Goal: Task Accomplishment & Management: Complete application form

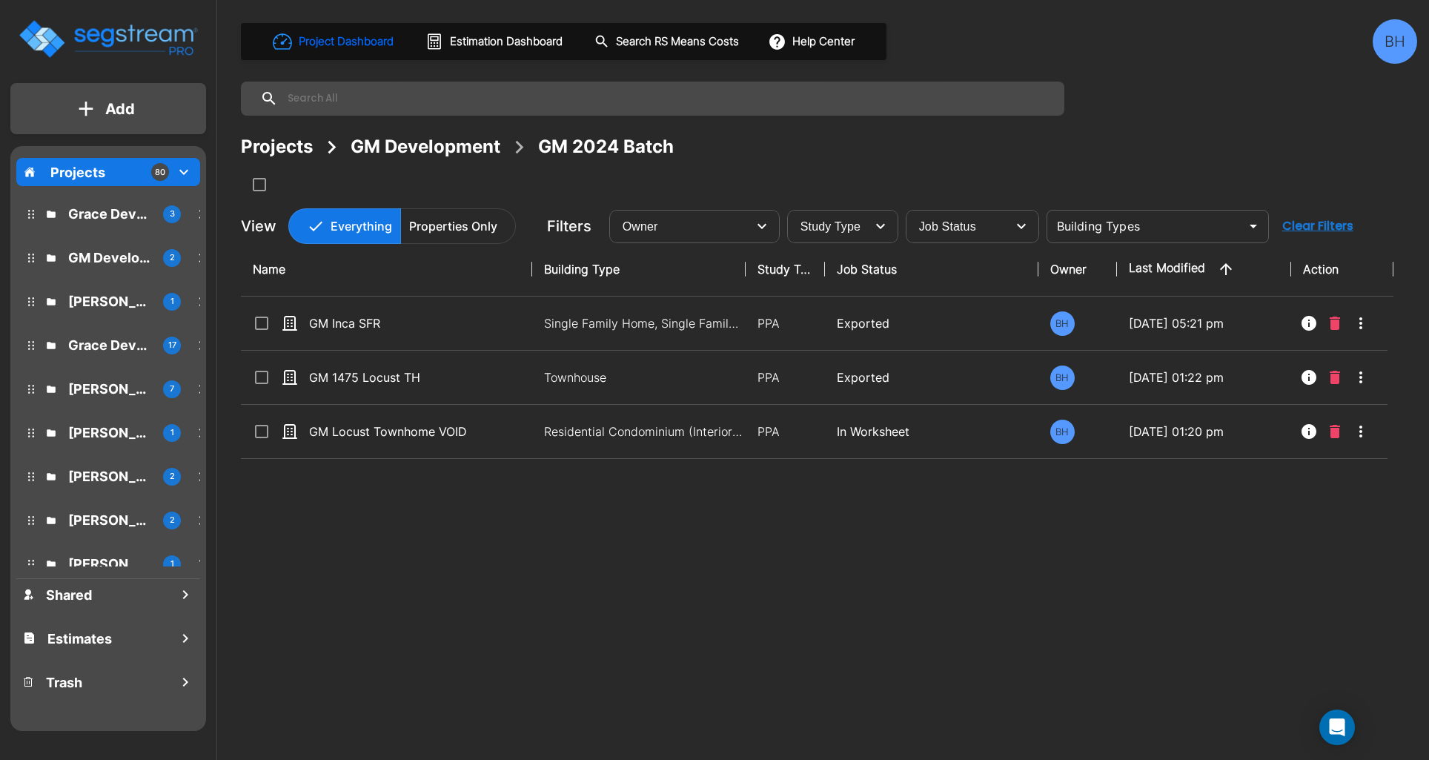
drag, startPoint x: 75, startPoint y: 170, endPoint x: 134, endPoint y: 172, distance: 59.3
click at [75, 170] on p "Projects" at bounding box center [77, 172] width 55 height 20
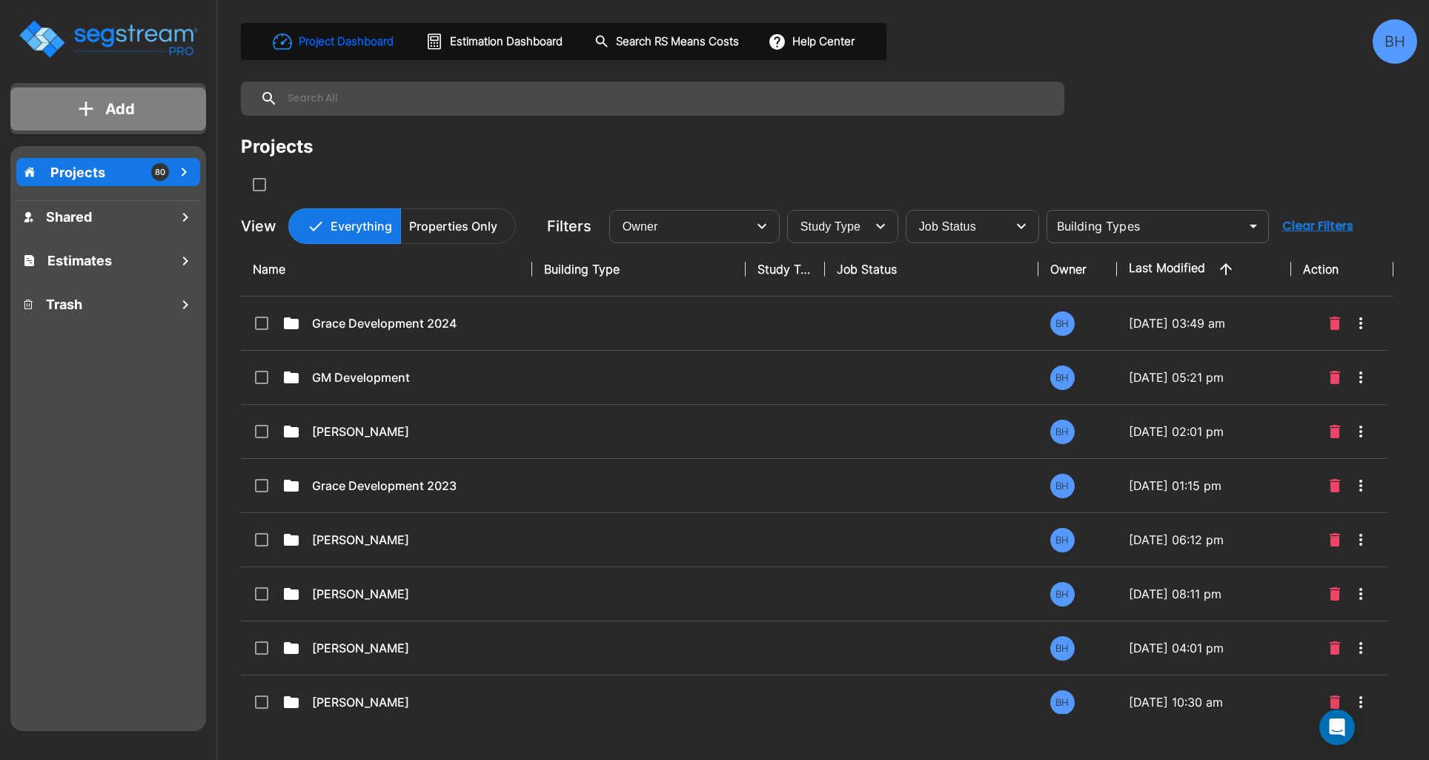
click at [108, 103] on p "Add" at bounding box center [120, 109] width 30 height 22
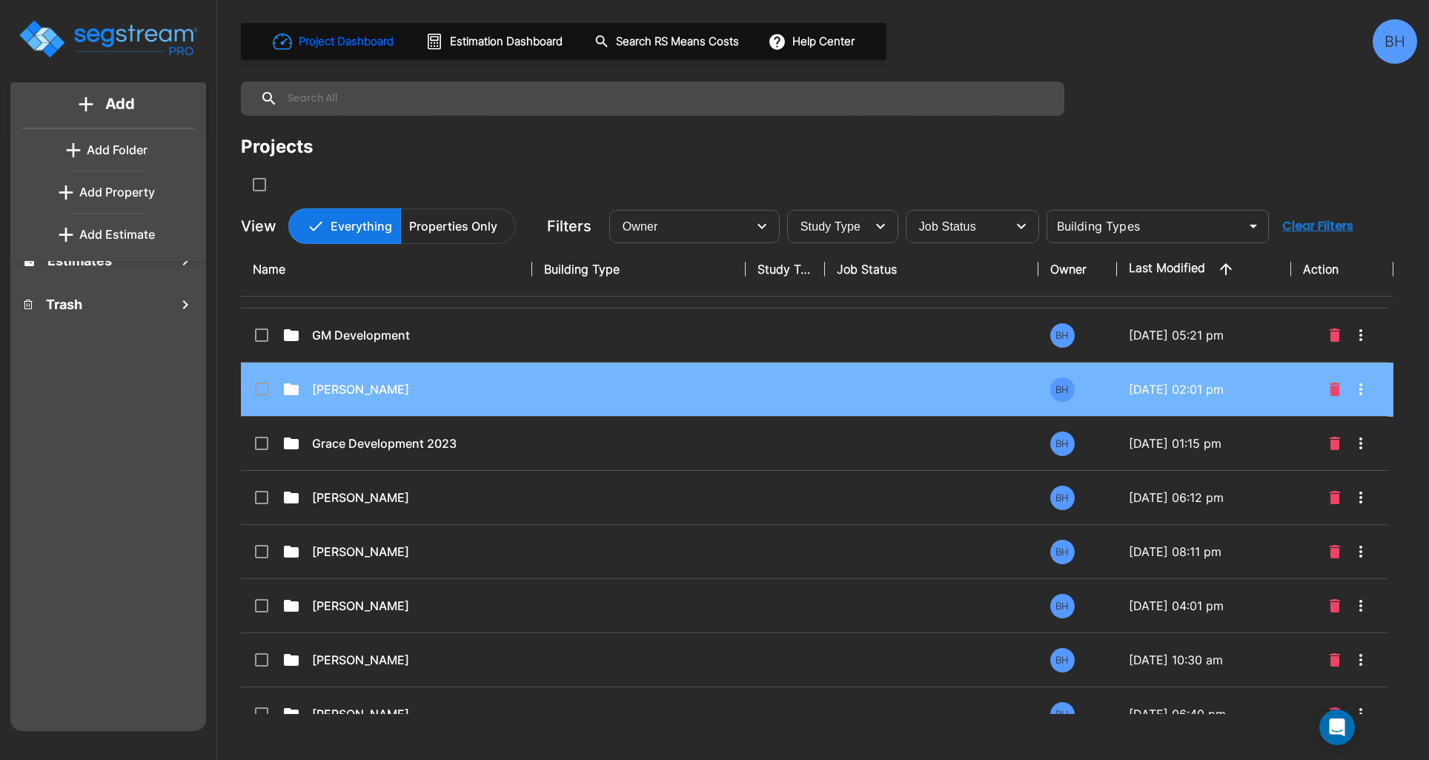
scroll to position [46, 0]
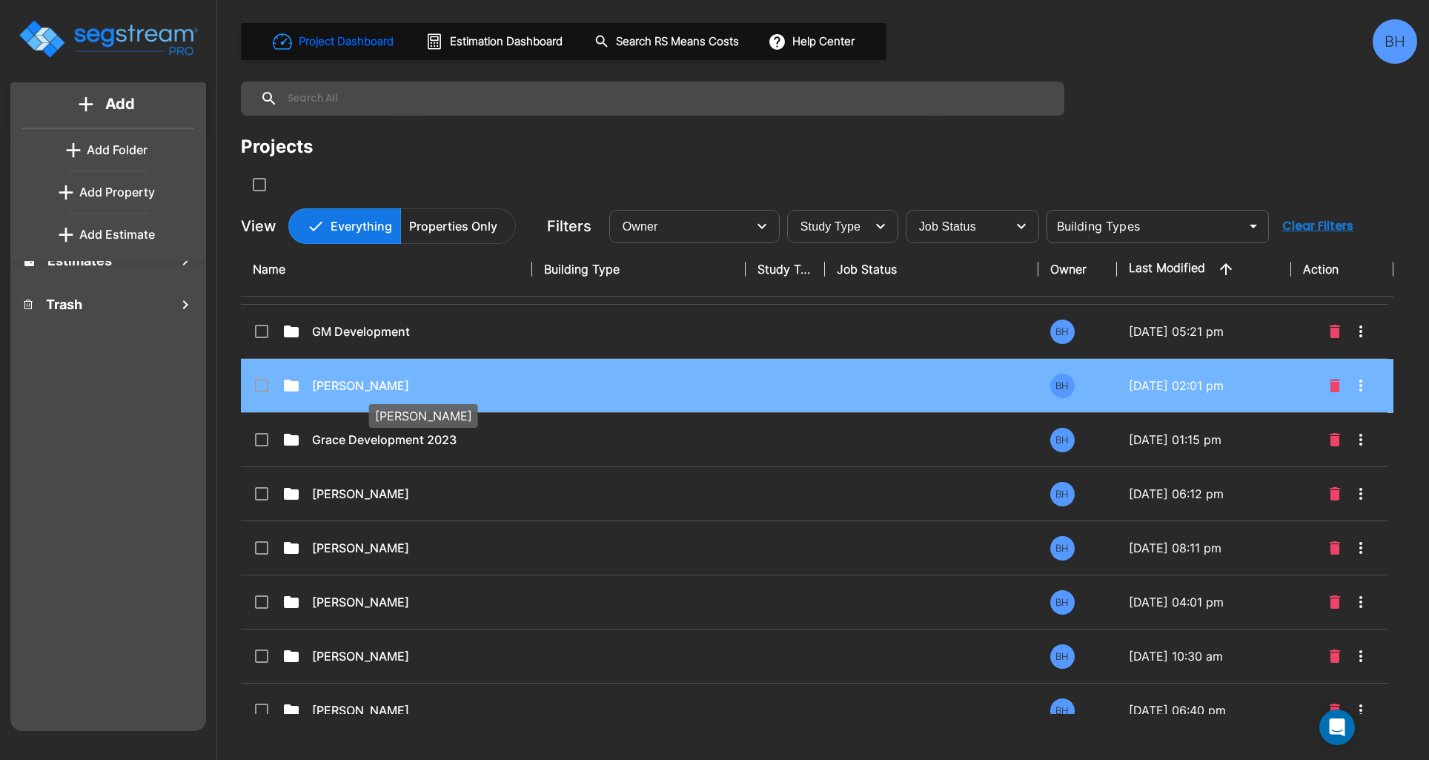
click at [399, 389] on p "Lena Vergara" at bounding box center [411, 386] width 199 height 18
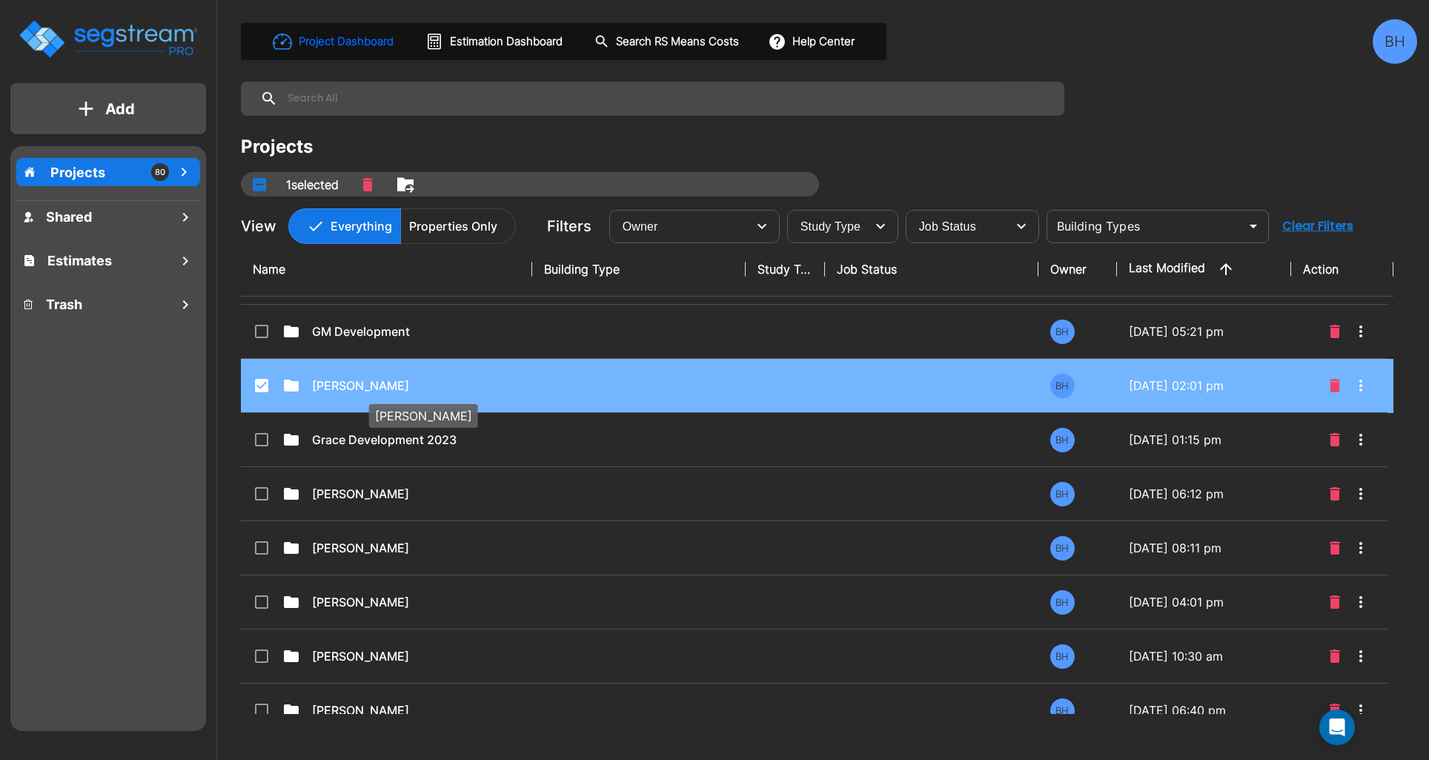
click at [399, 389] on p "Lena Vergara" at bounding box center [411, 386] width 199 height 18
checkbox input "false"
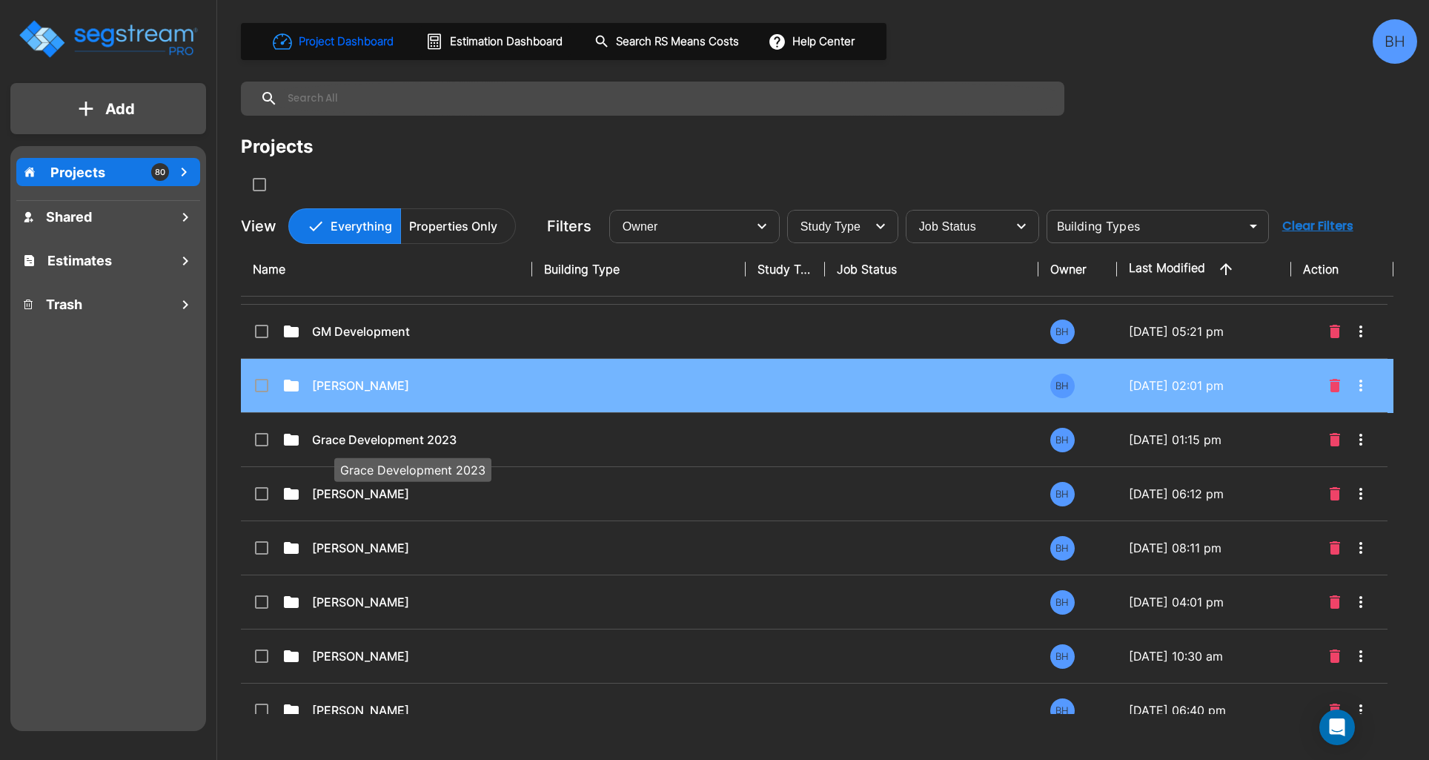
scroll to position [0, 0]
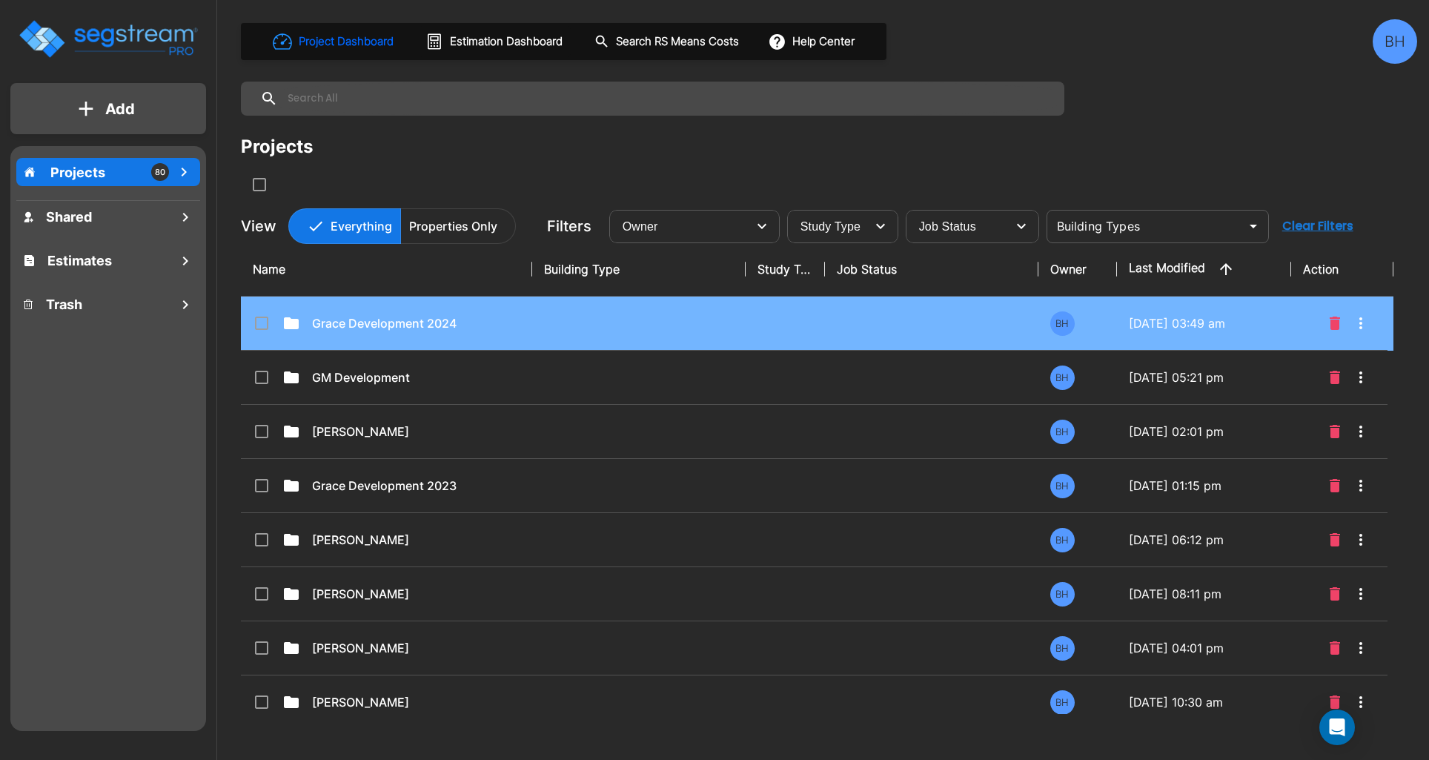
click at [347, 334] on td "Grace Development 2024" at bounding box center [386, 323] width 291 height 54
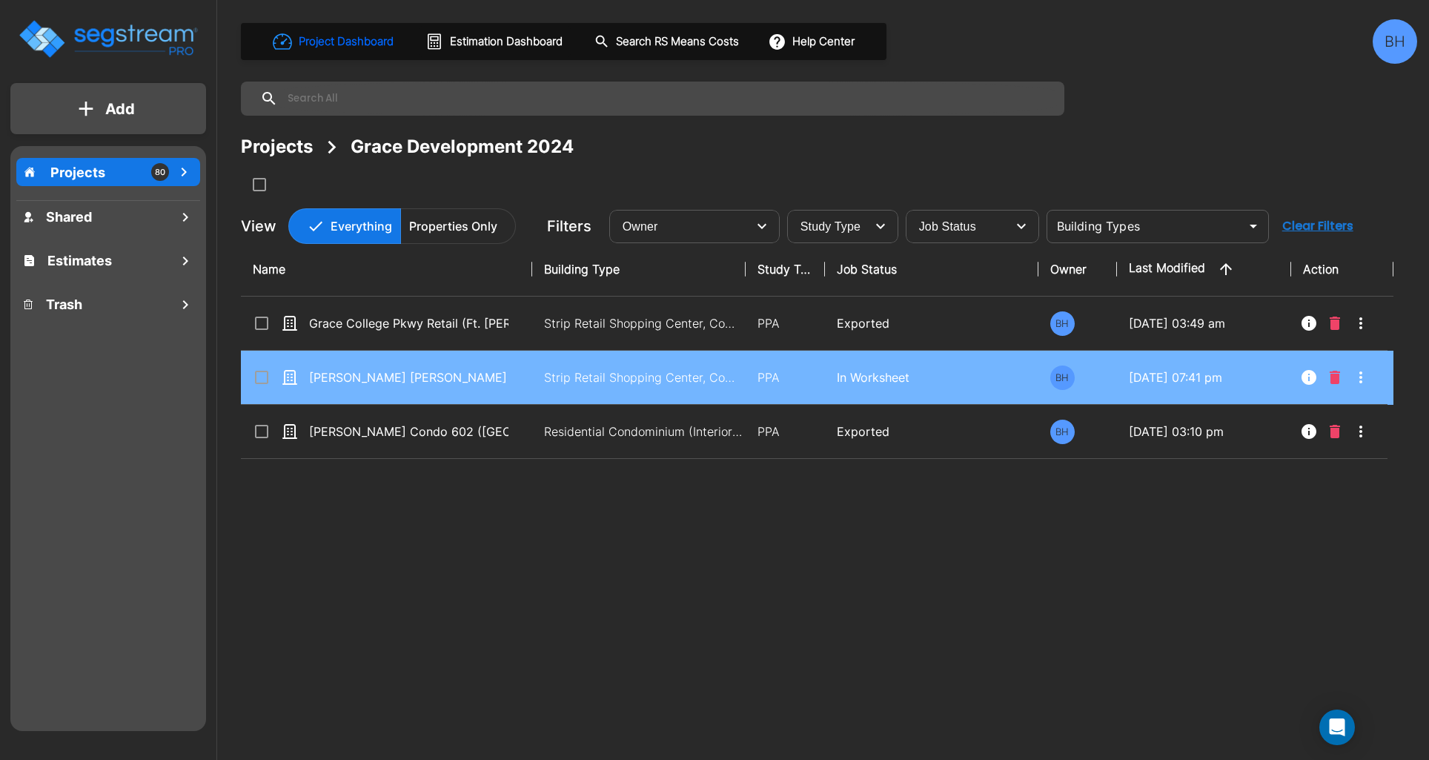
click at [511, 387] on td "Grace Gallatin Pike Retail (TN)" at bounding box center [386, 378] width 291 height 54
checkbox input "true"
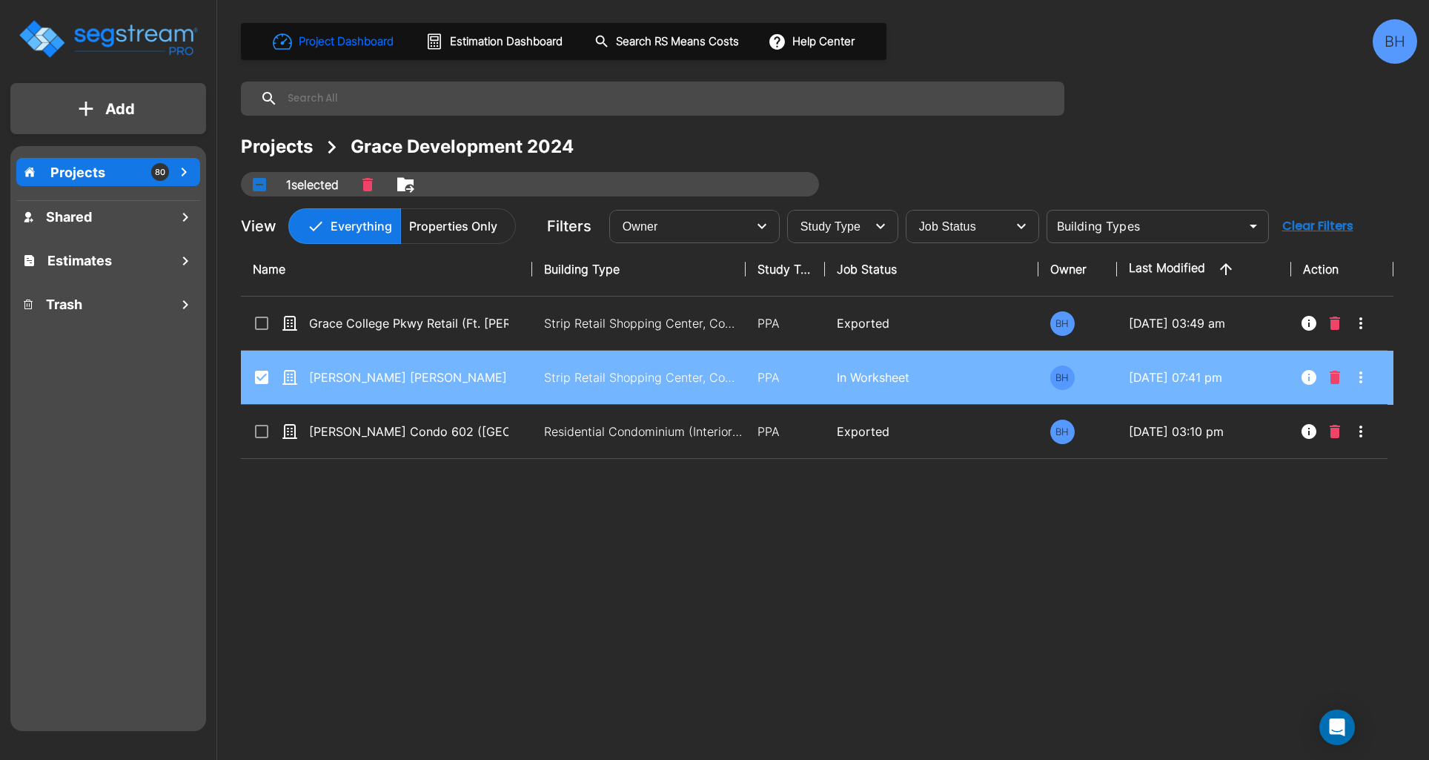
click at [511, 387] on td "Grace Gallatin Pike Retail (TN)" at bounding box center [386, 378] width 291 height 54
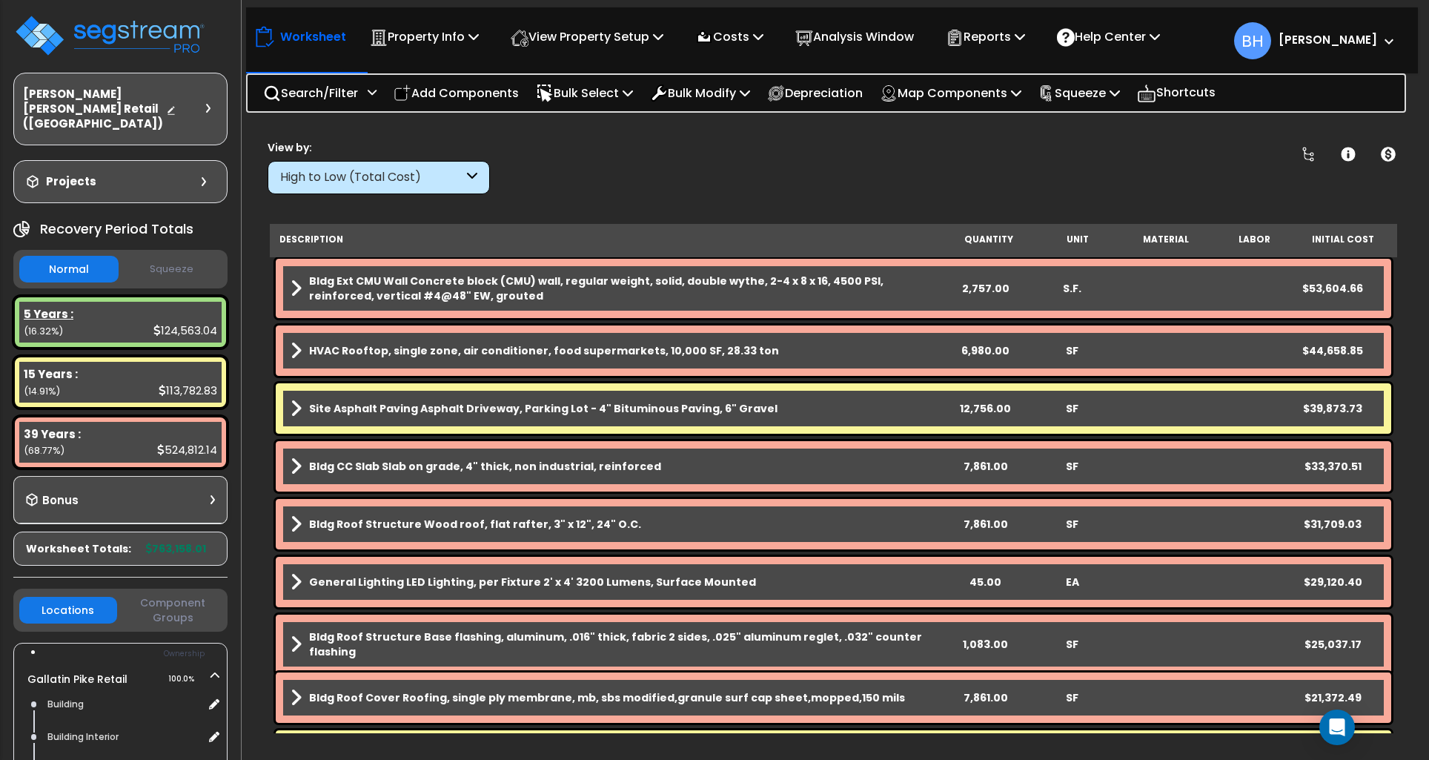
click at [106, 327] on div "5 Years : 124,563.04 (16.32%)" at bounding box center [120, 322] width 214 height 53
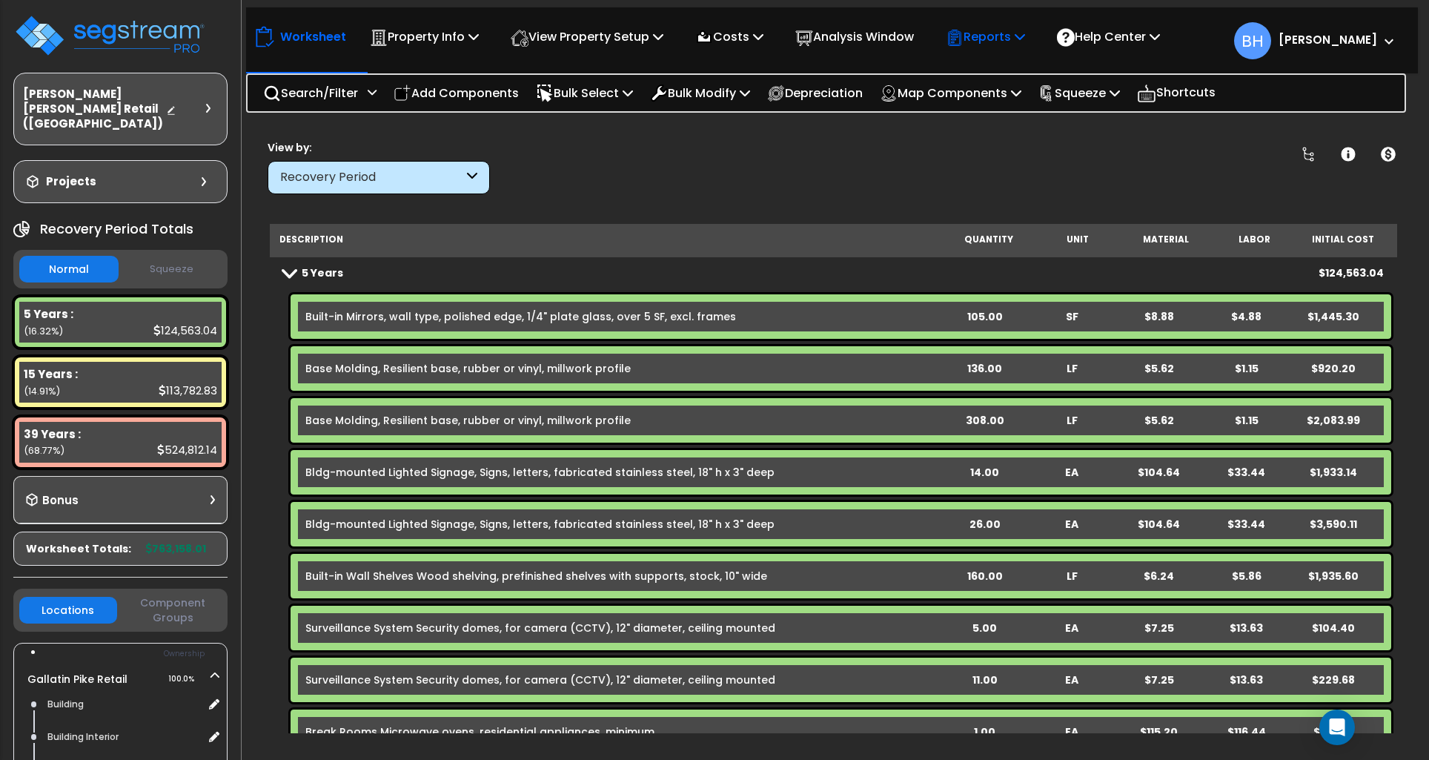
click at [971, 50] on div "Reports" at bounding box center [985, 36] width 79 height 35
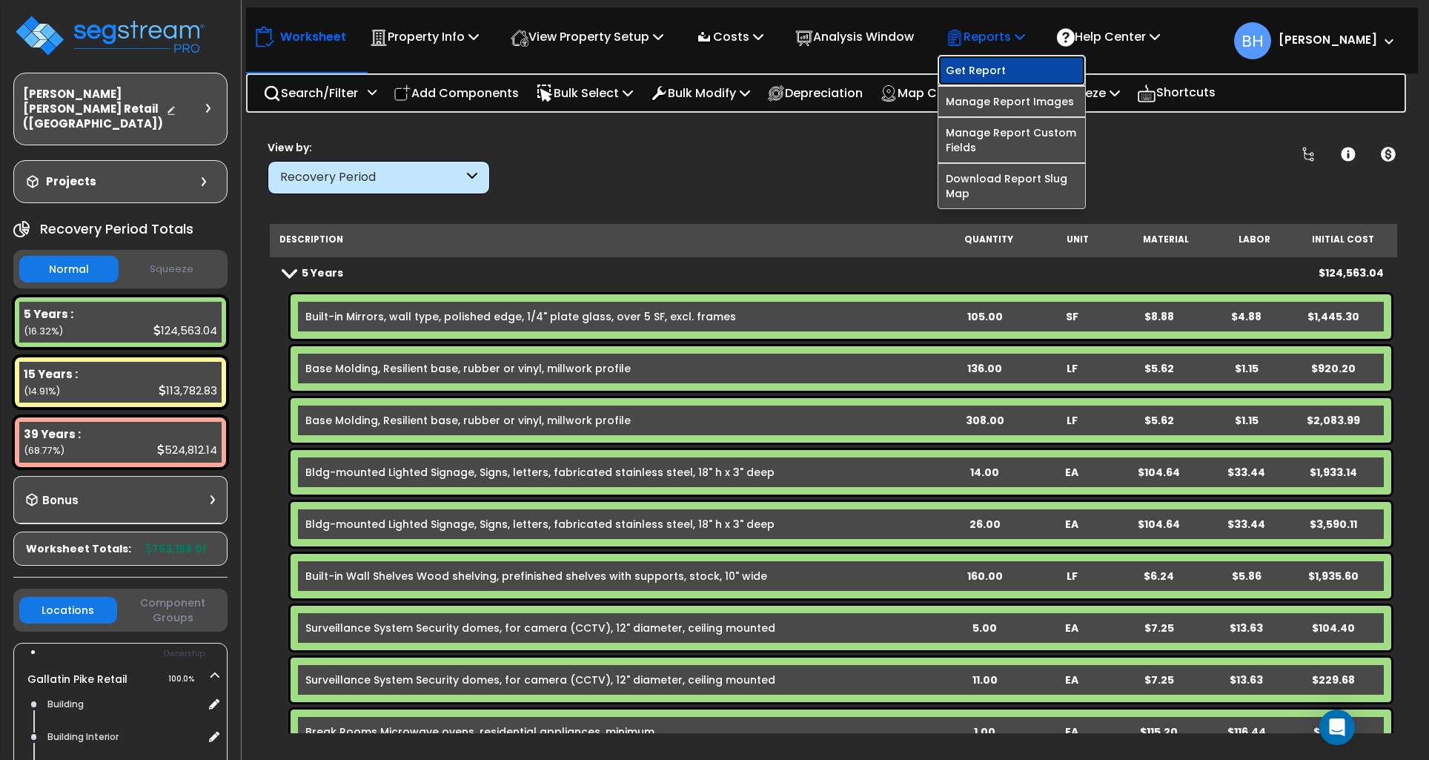
click at [972, 69] on link "Get Report" at bounding box center [1011, 71] width 147 height 30
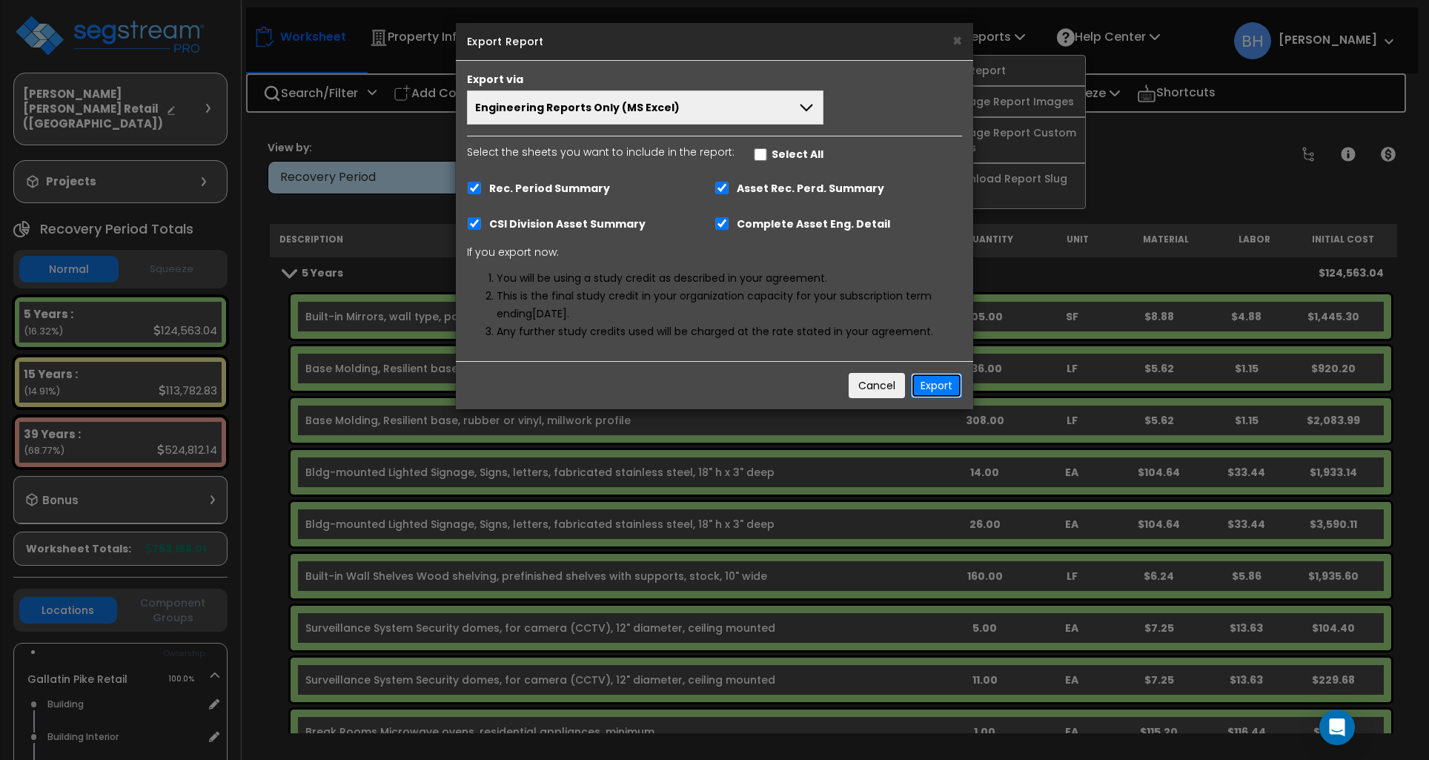
click at [943, 386] on button "Export" at bounding box center [936, 385] width 51 height 25
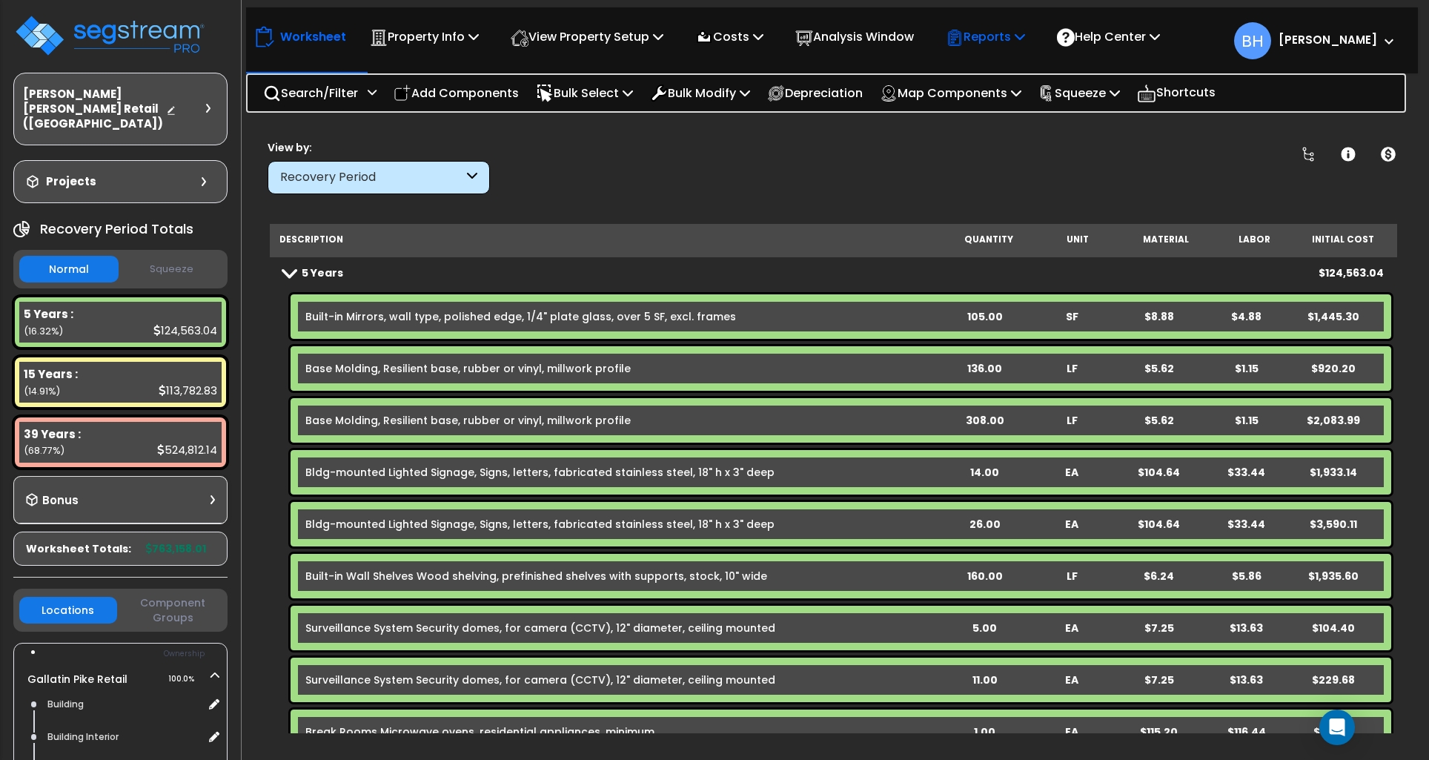
click at [1005, 39] on p "Reports" at bounding box center [985, 37] width 79 height 20
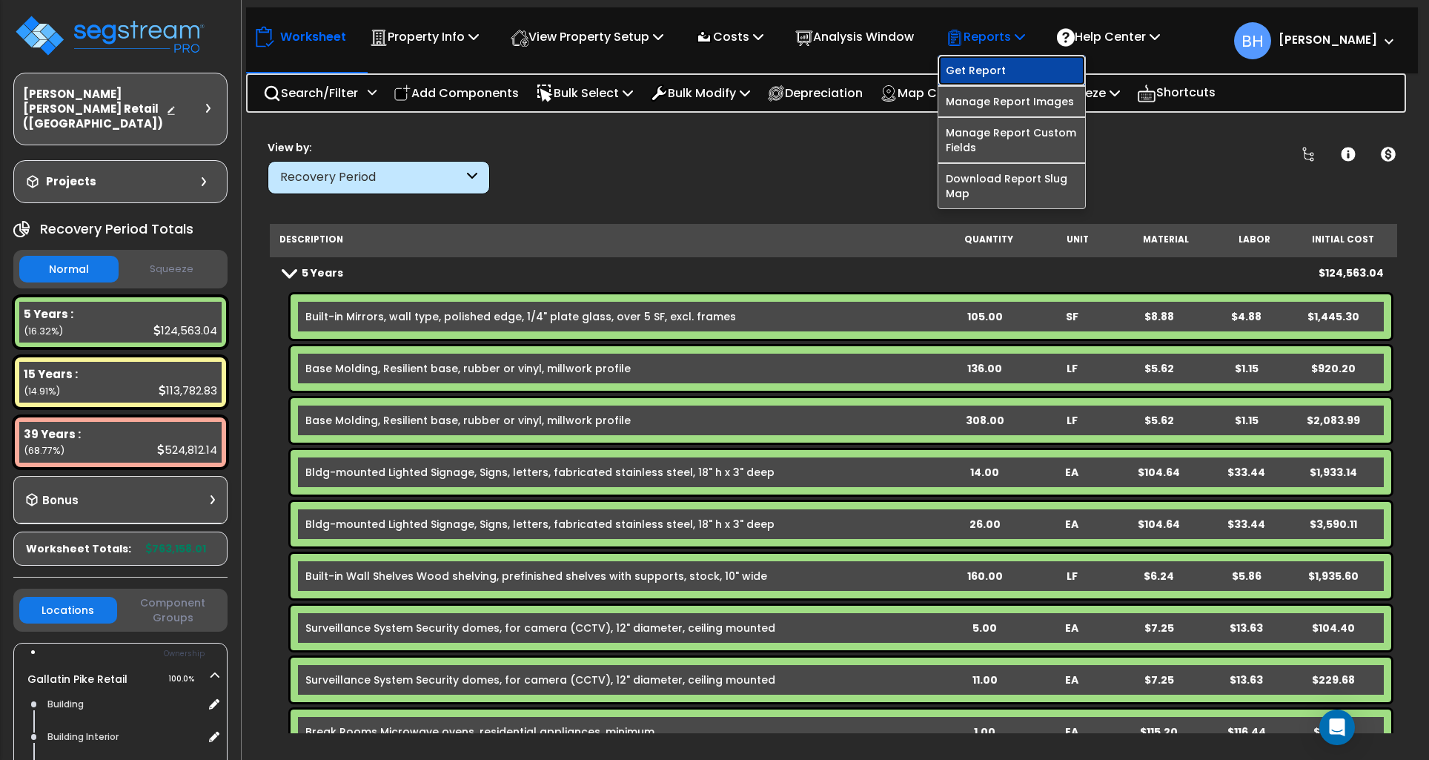
click at [998, 64] on link "Get Report" at bounding box center [1011, 71] width 147 height 30
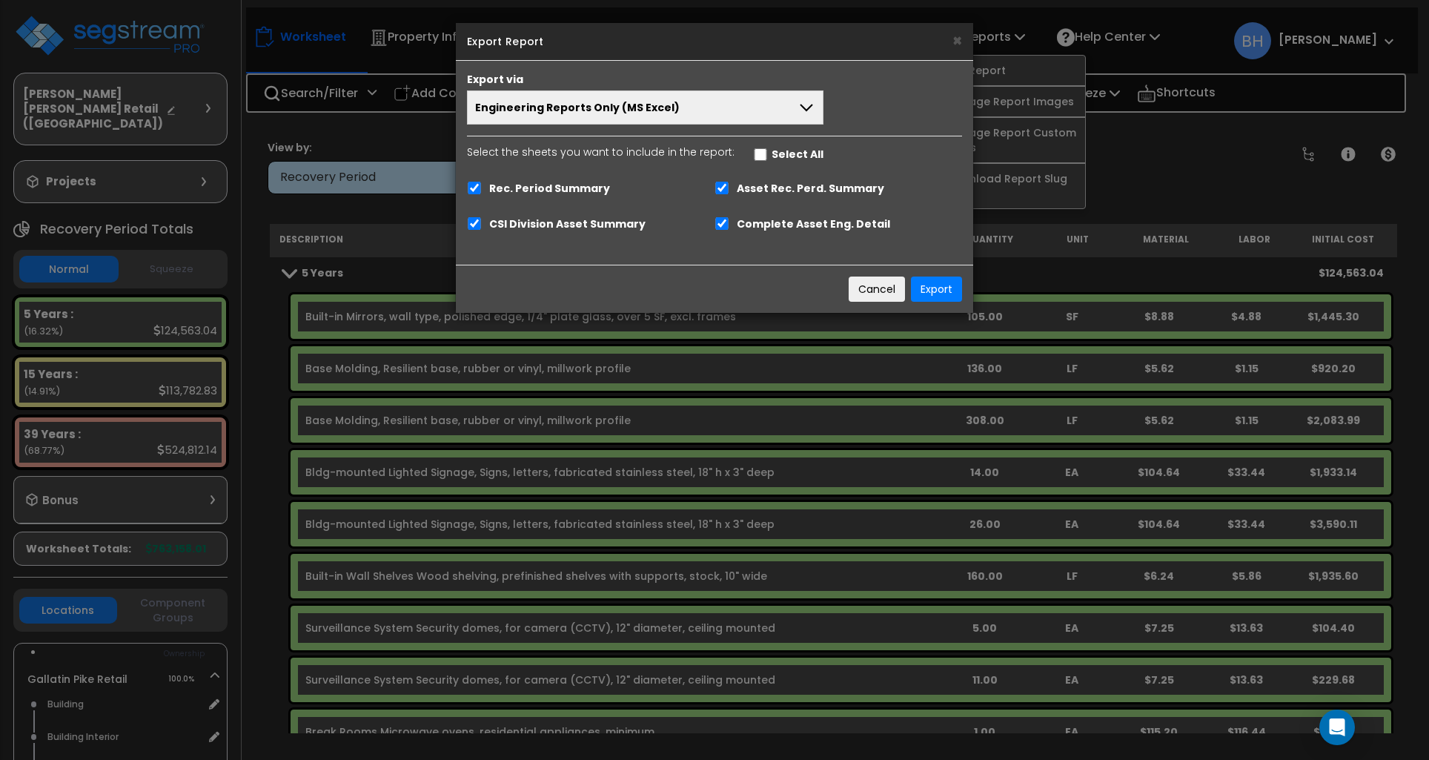
click at [786, 113] on button "Engineering Reports Only (MS Excel)" at bounding box center [645, 107] width 357 height 34
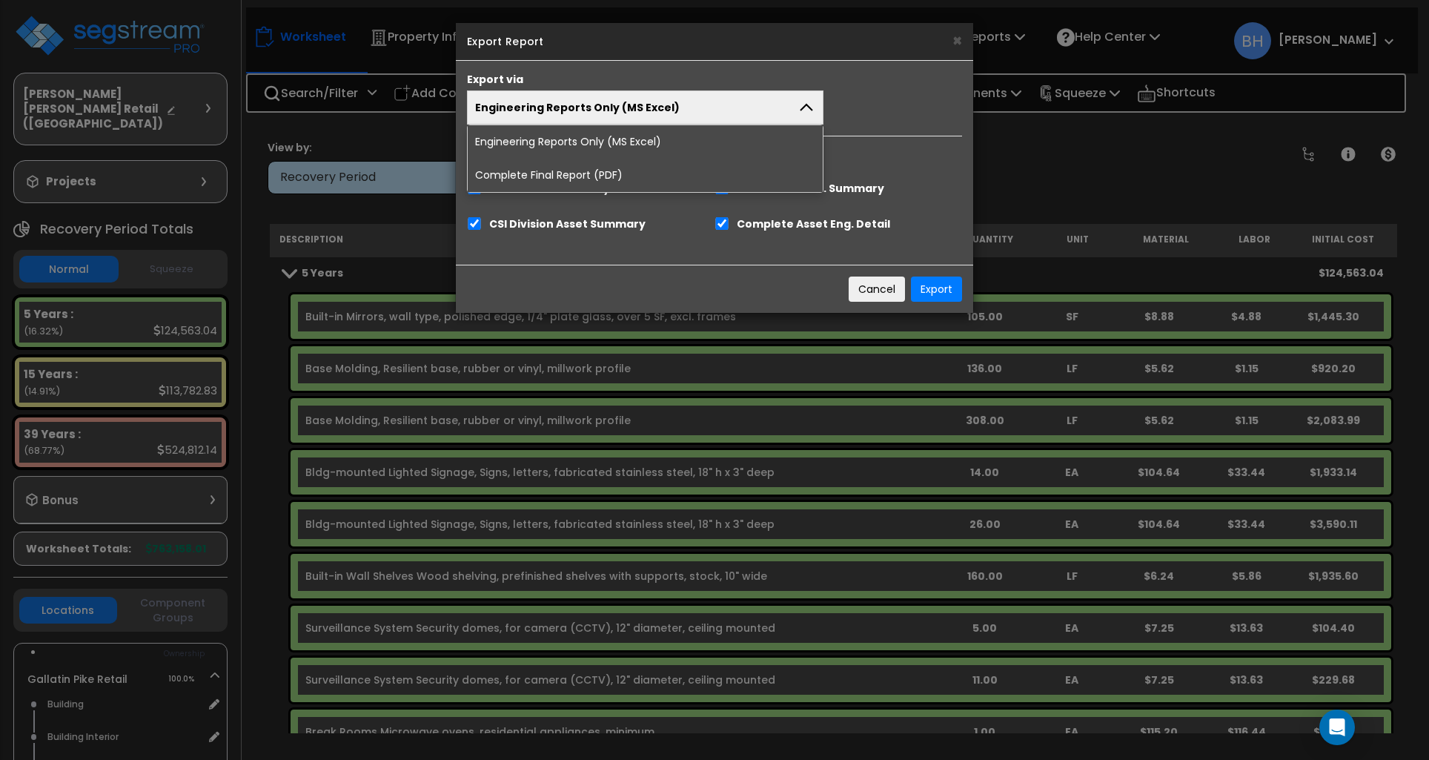
click at [573, 176] on li "Complete Final Report (PDF)" at bounding box center [645, 175] width 355 height 33
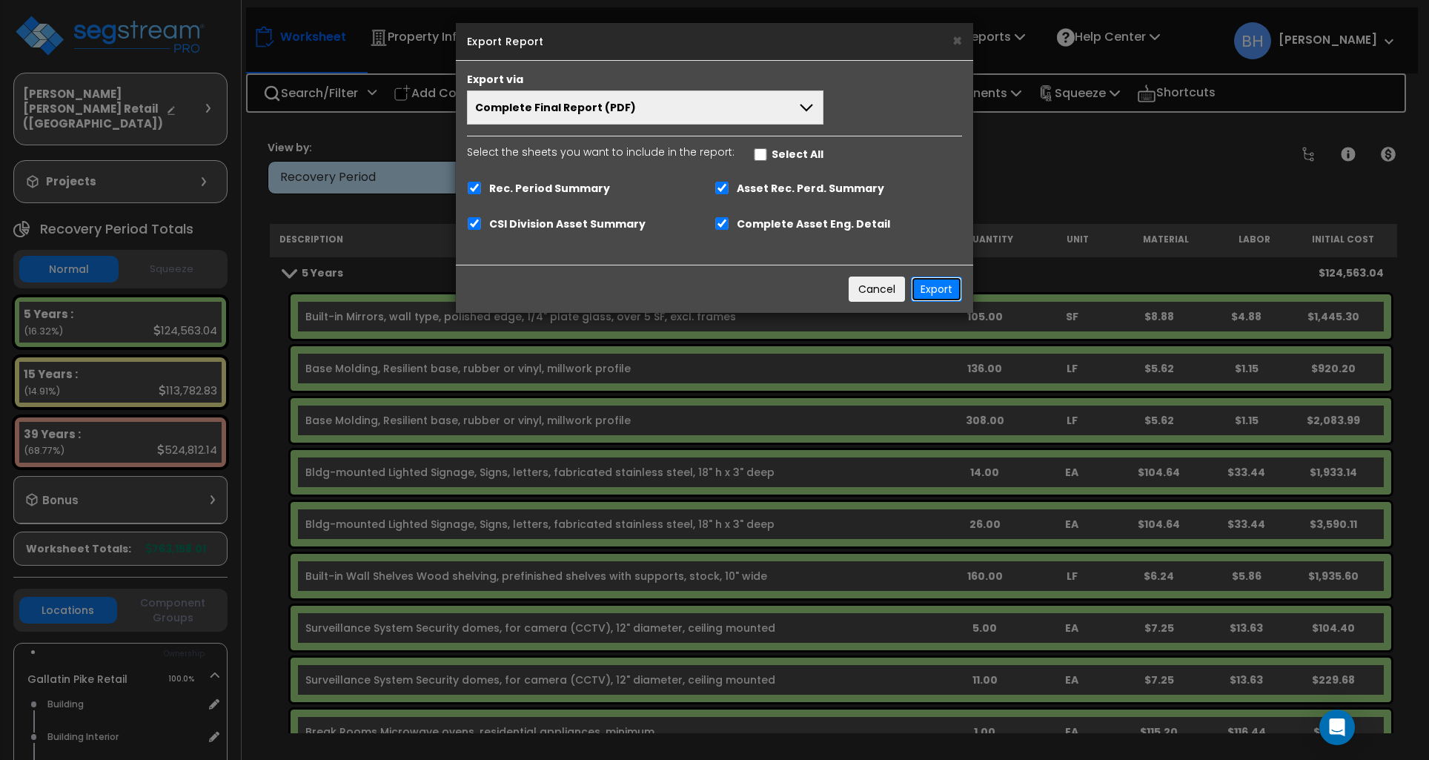
click at [924, 285] on button "Export" at bounding box center [936, 288] width 51 height 25
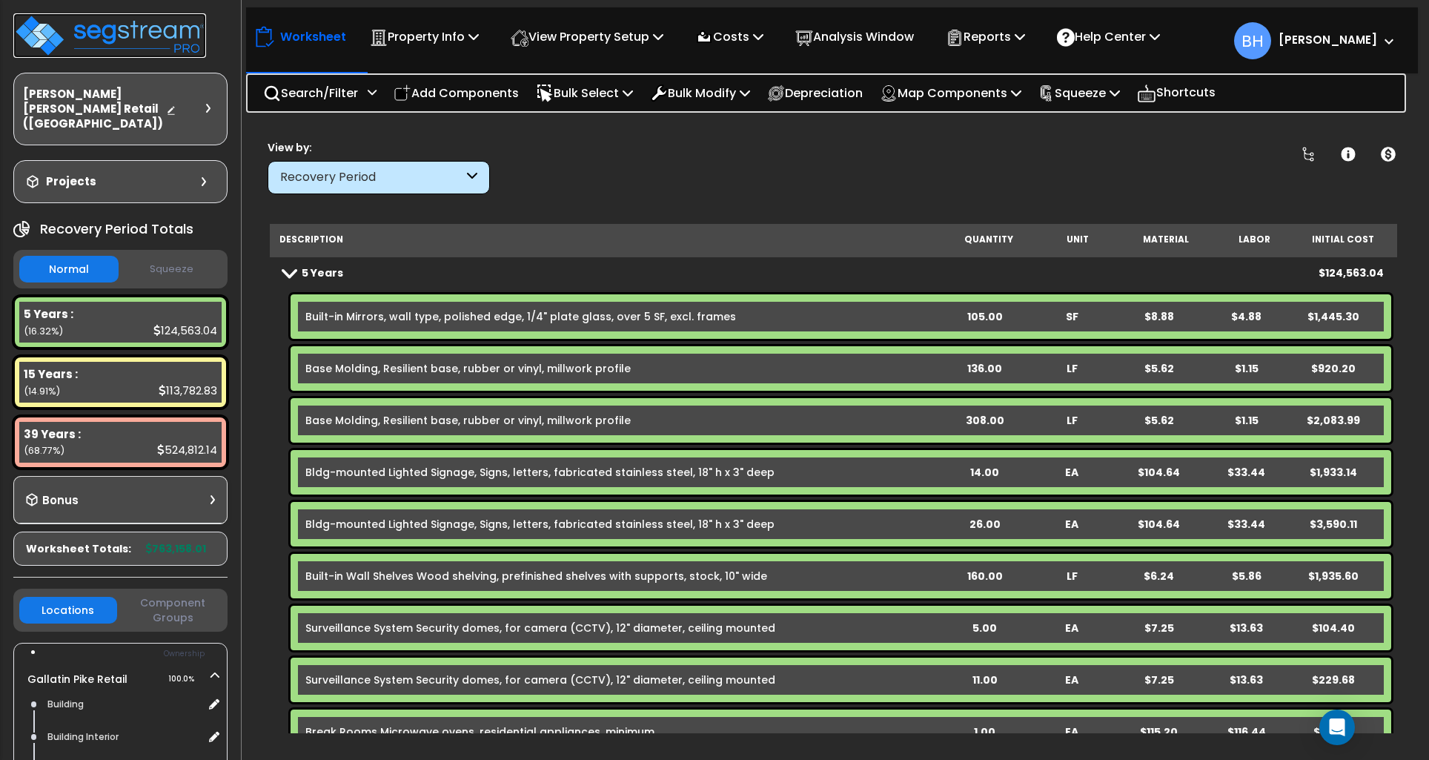
click at [119, 33] on img at bounding box center [109, 35] width 193 height 44
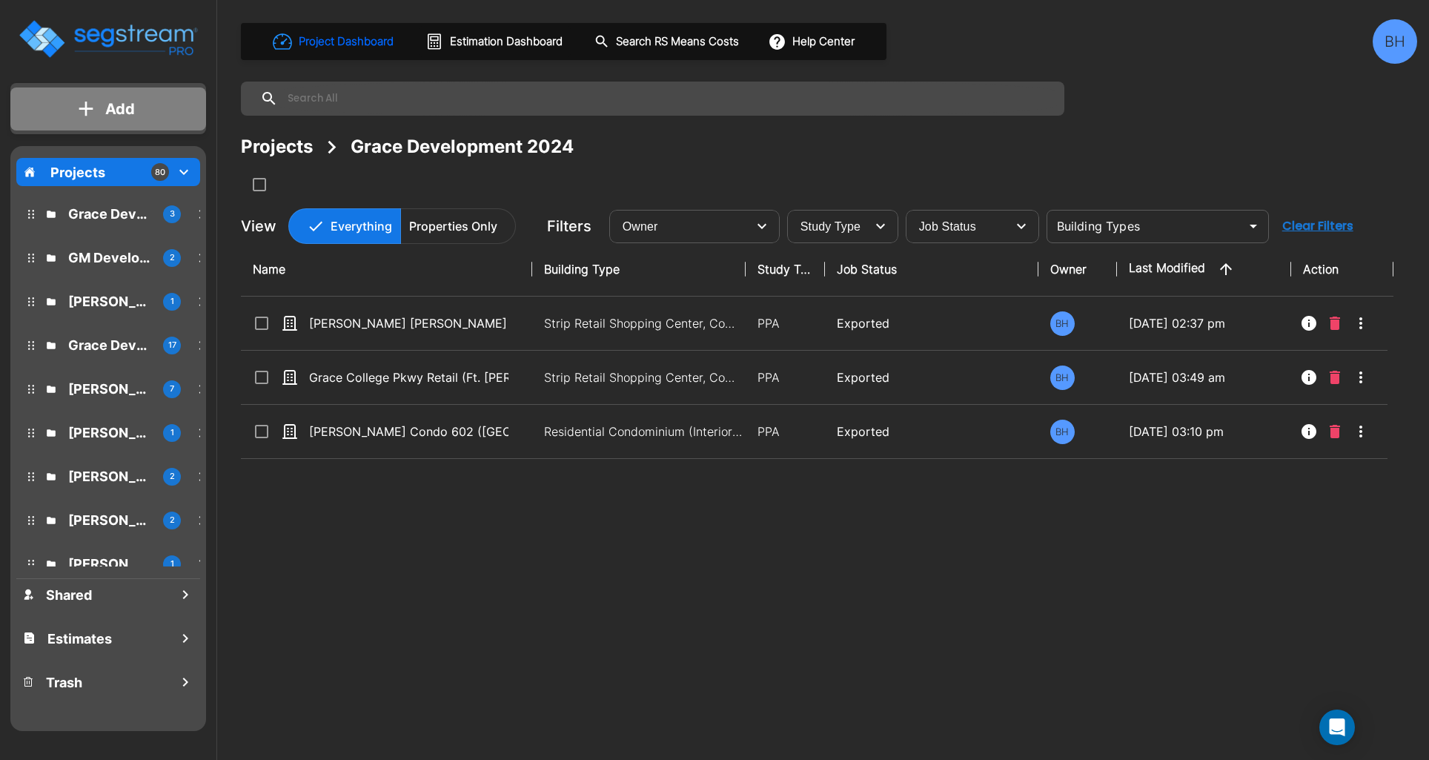
click at [100, 100] on button "Add" at bounding box center [108, 108] width 196 height 43
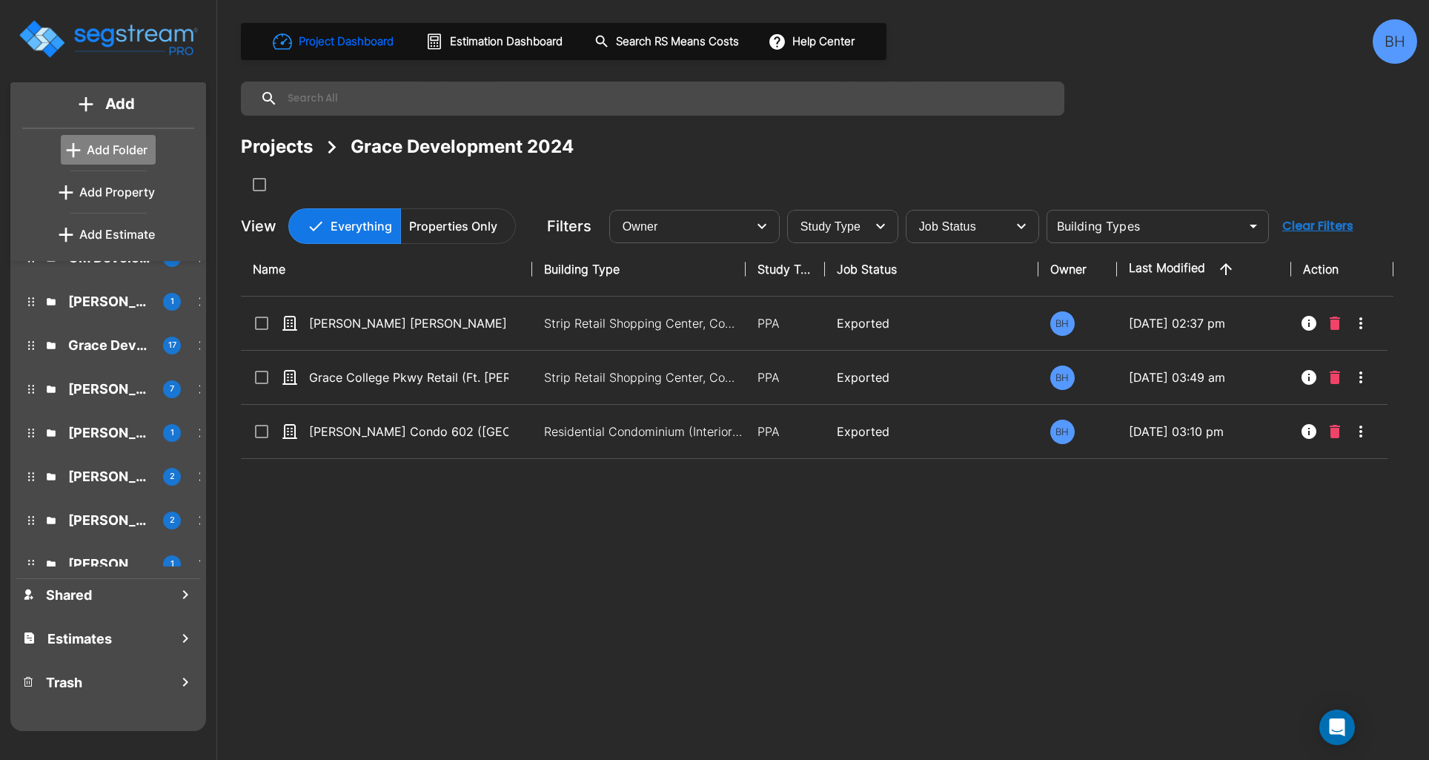
click at [109, 150] on p "Add Folder" at bounding box center [117, 150] width 61 height 18
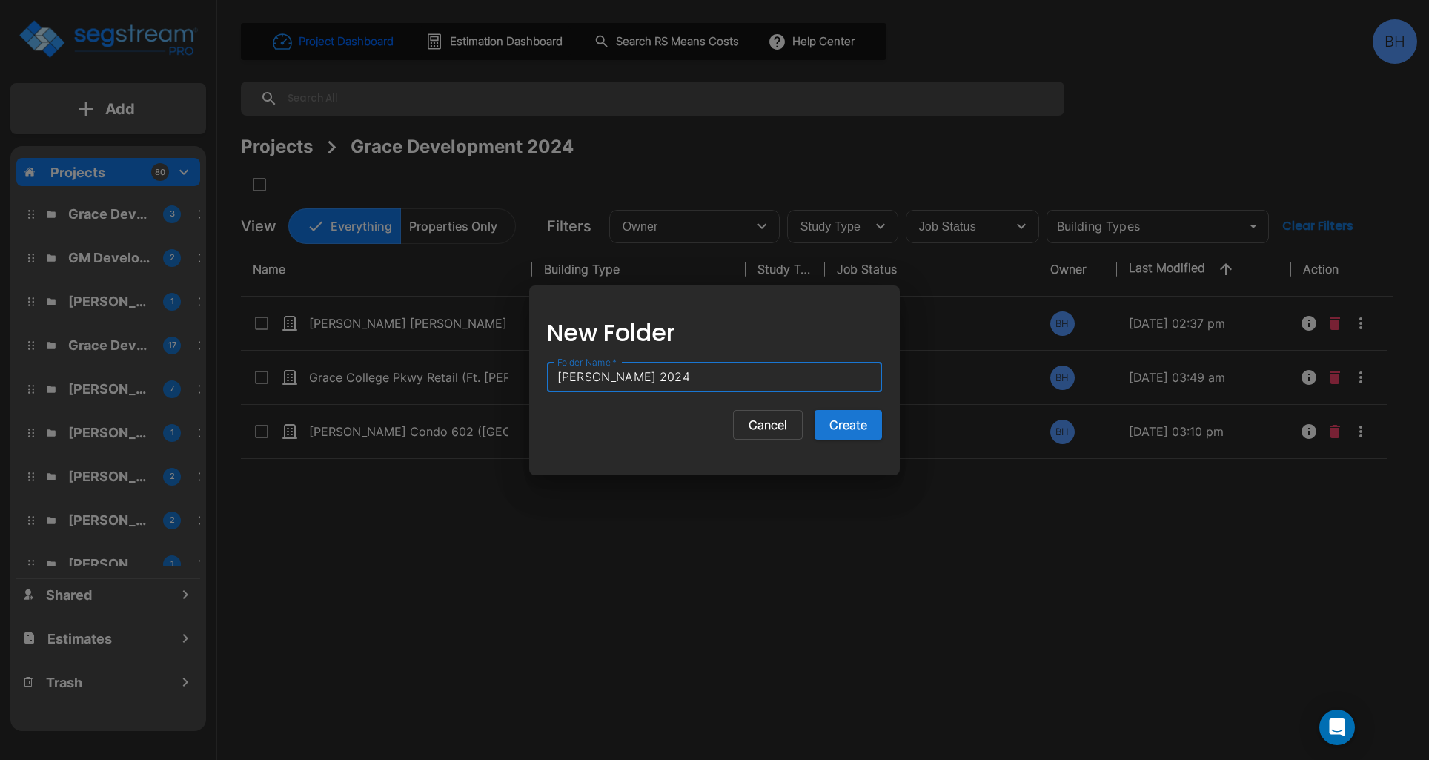
type input "Tom Patel 2024"
click at [815, 410] on button "Create" at bounding box center [848, 425] width 67 height 30
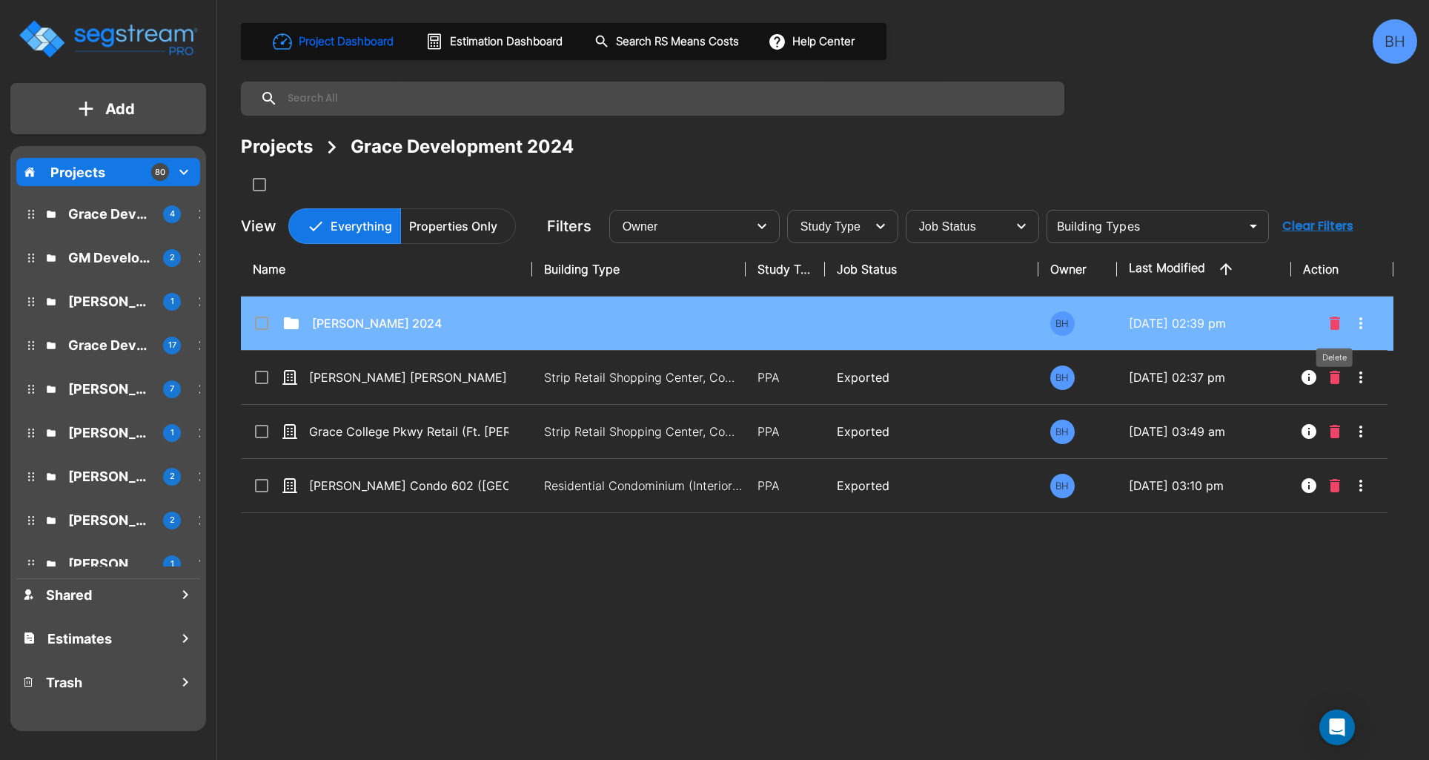
click at [1337, 326] on icon "Delete" at bounding box center [1335, 322] width 10 height 13
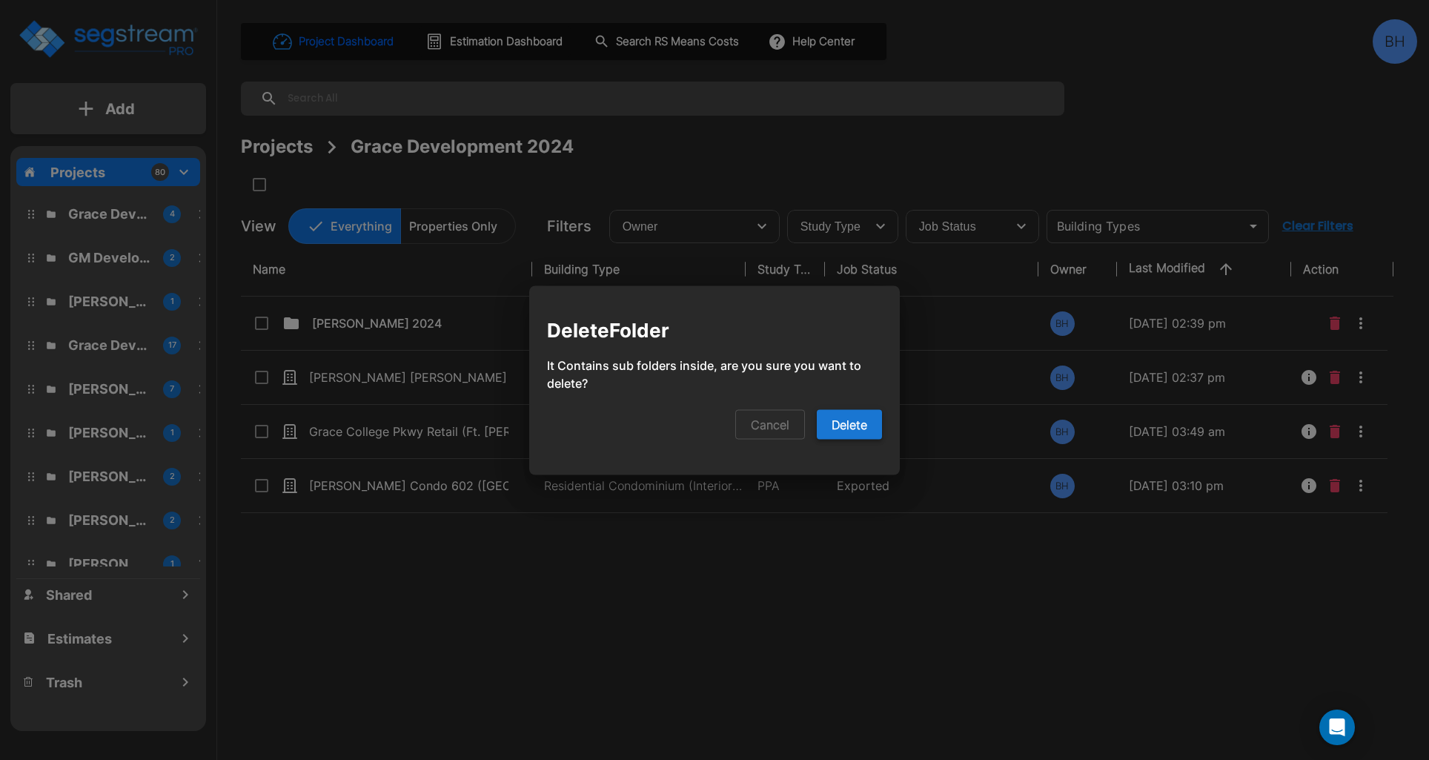
click at [862, 430] on button "Delete" at bounding box center [849, 424] width 65 height 30
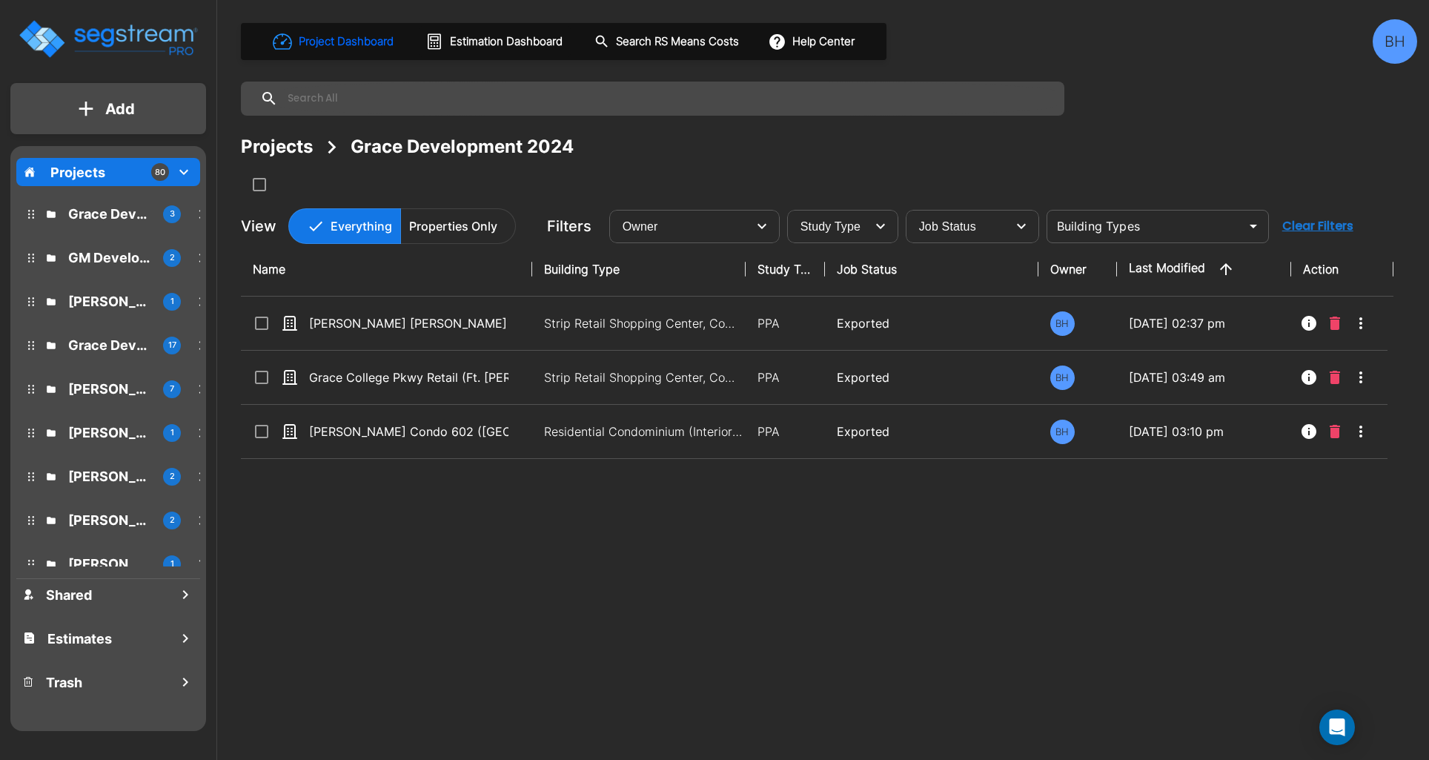
click at [77, 165] on p "Projects" at bounding box center [77, 172] width 55 height 20
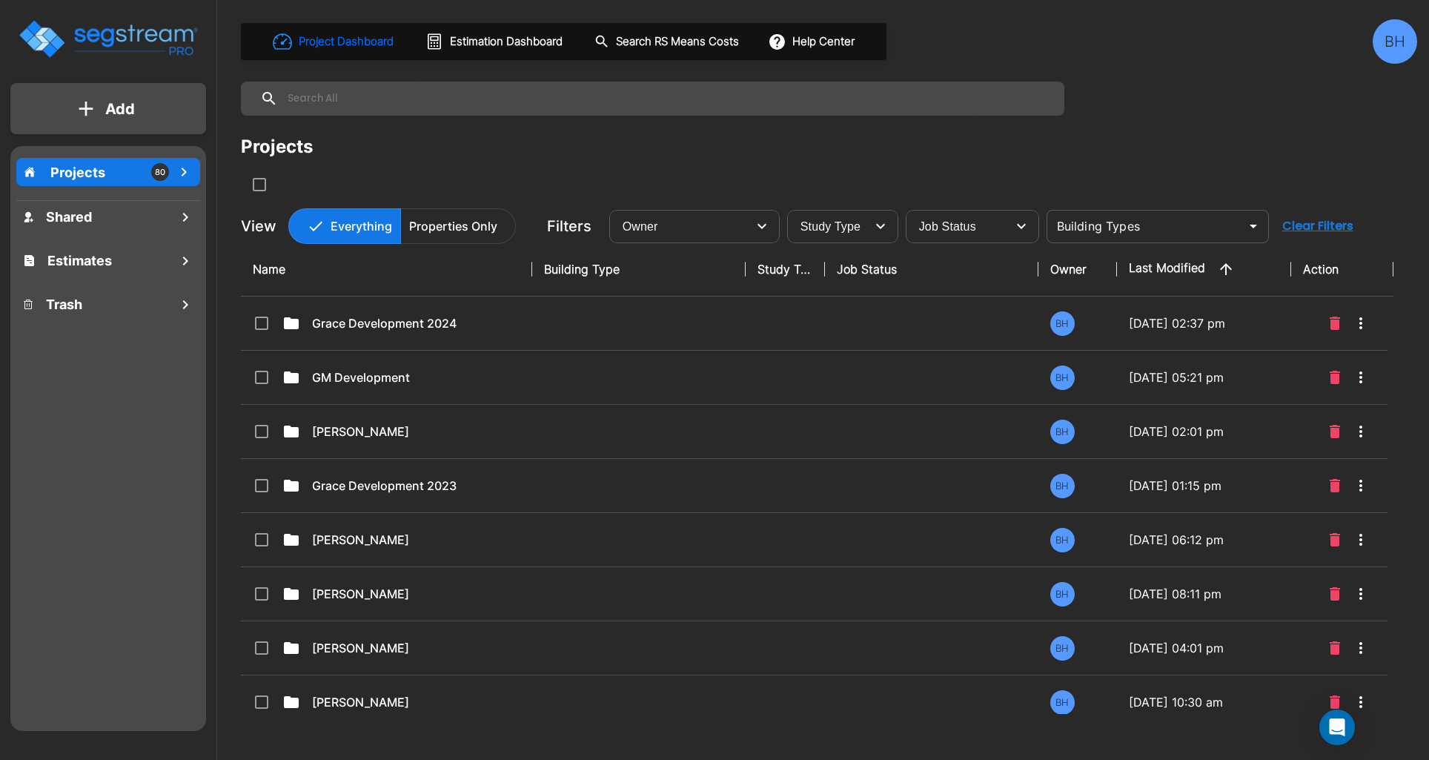
click at [76, 165] on p "Projects" at bounding box center [77, 172] width 55 height 20
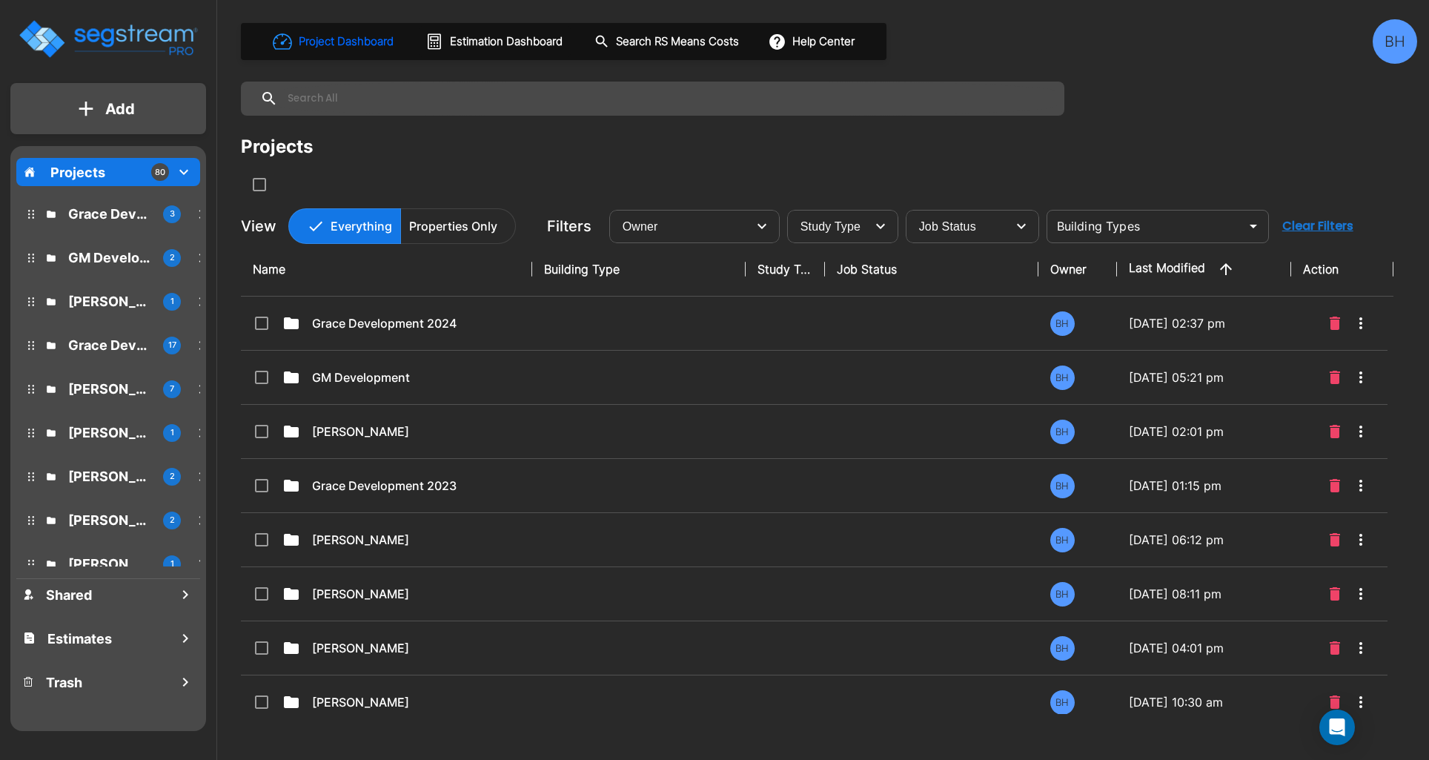
click at [79, 116] on icon "mailbox folders" at bounding box center [86, 109] width 15 height 16
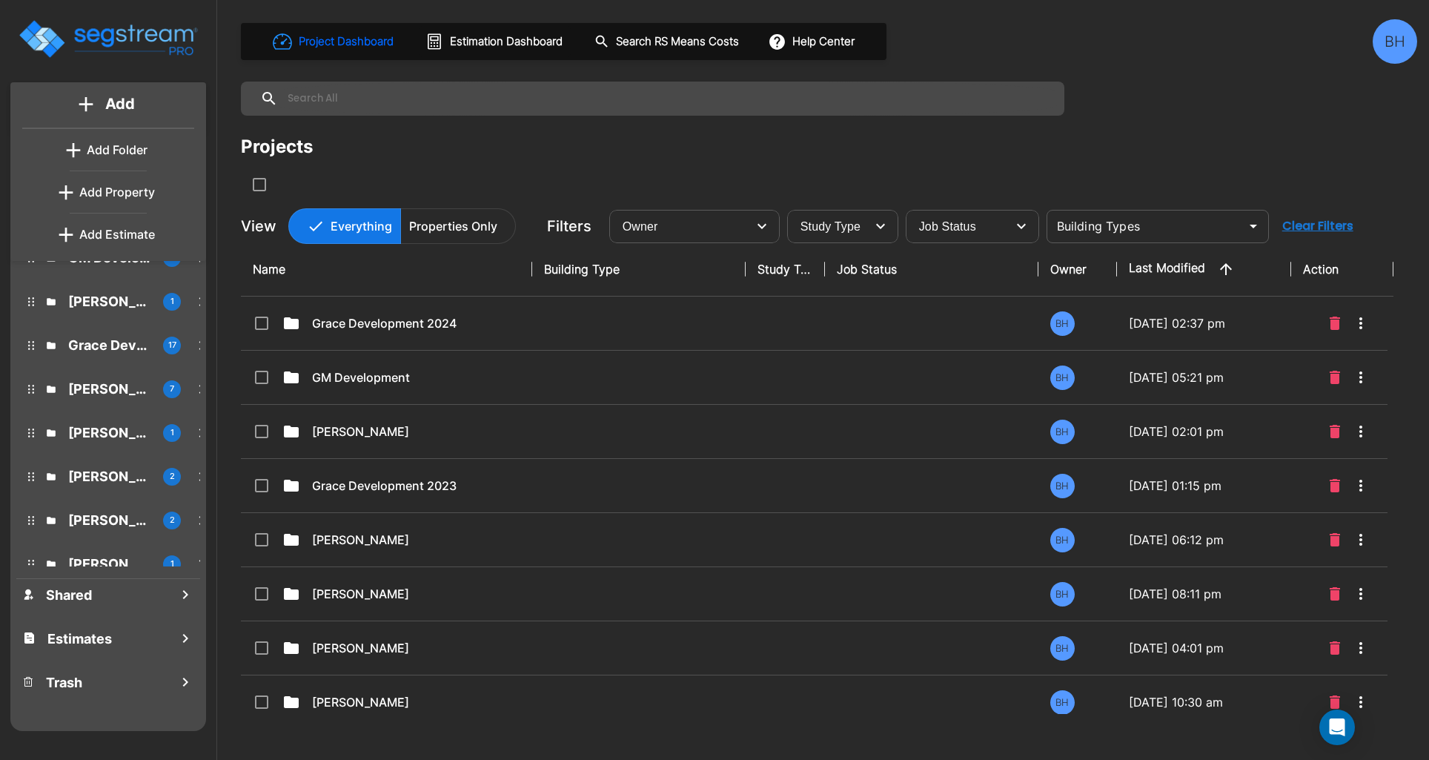
click at [108, 152] on p "Add Folder" at bounding box center [117, 150] width 61 height 18
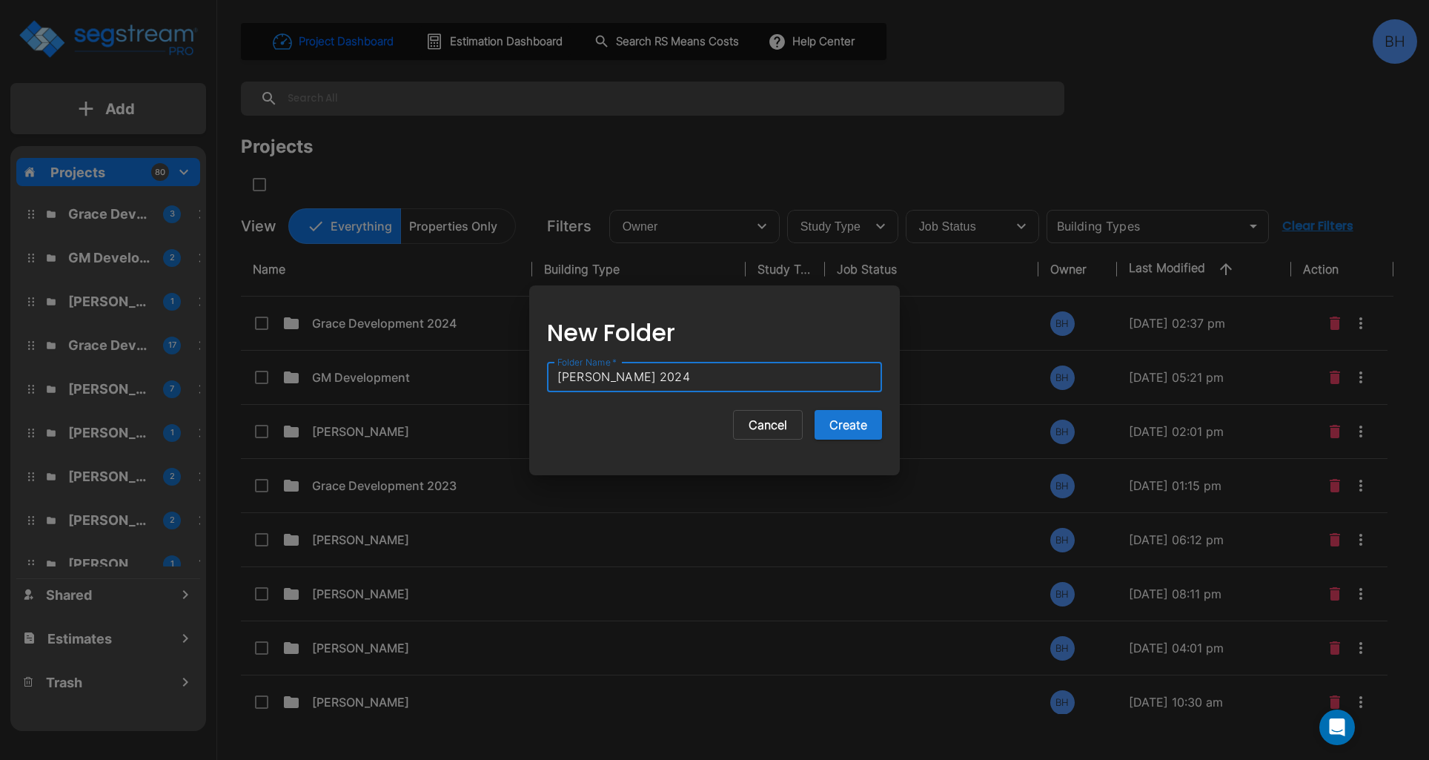
type input "Tom Patel 2024"
click at [815, 410] on button "Create" at bounding box center [848, 425] width 67 height 30
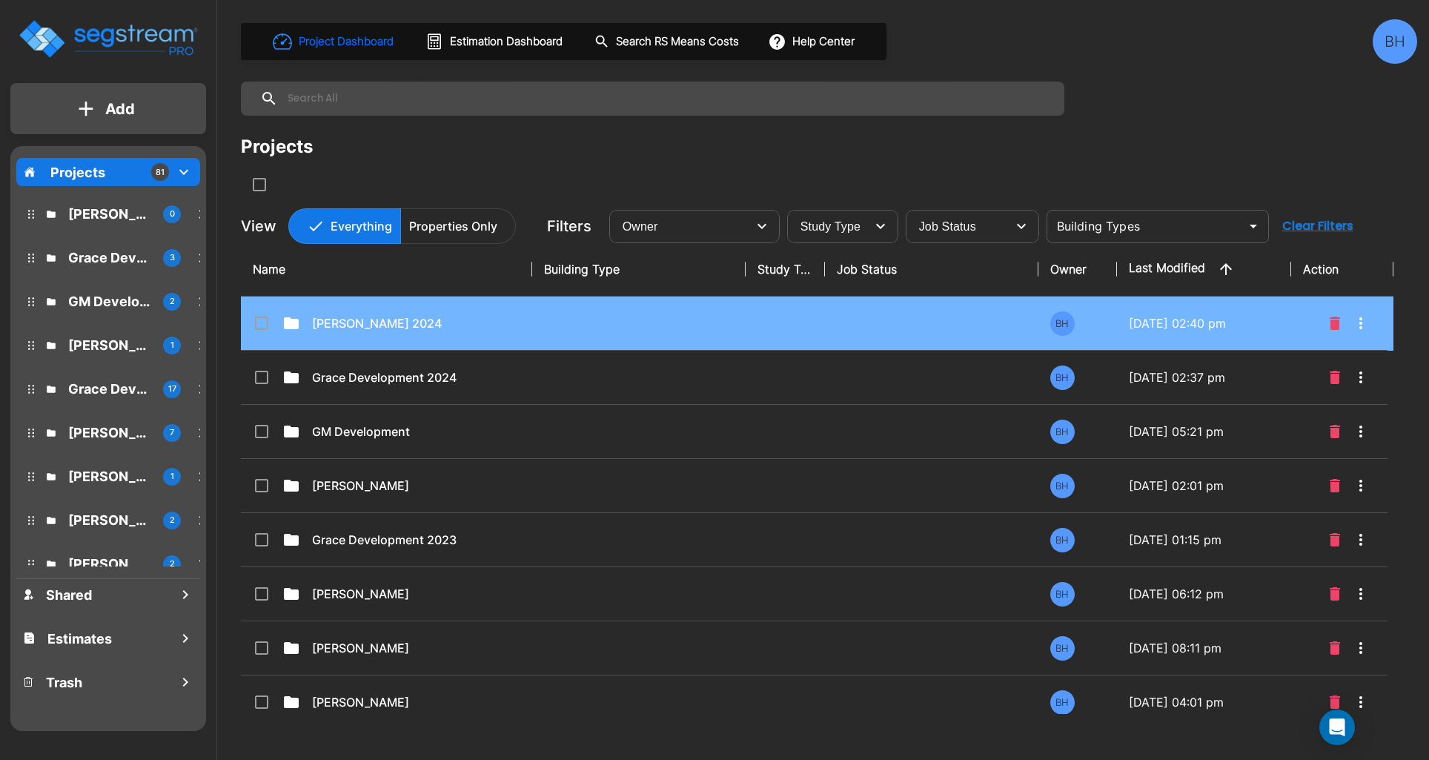
click at [386, 334] on td "Tom Patel 2024" at bounding box center [386, 323] width 291 height 54
checkbox input "true"
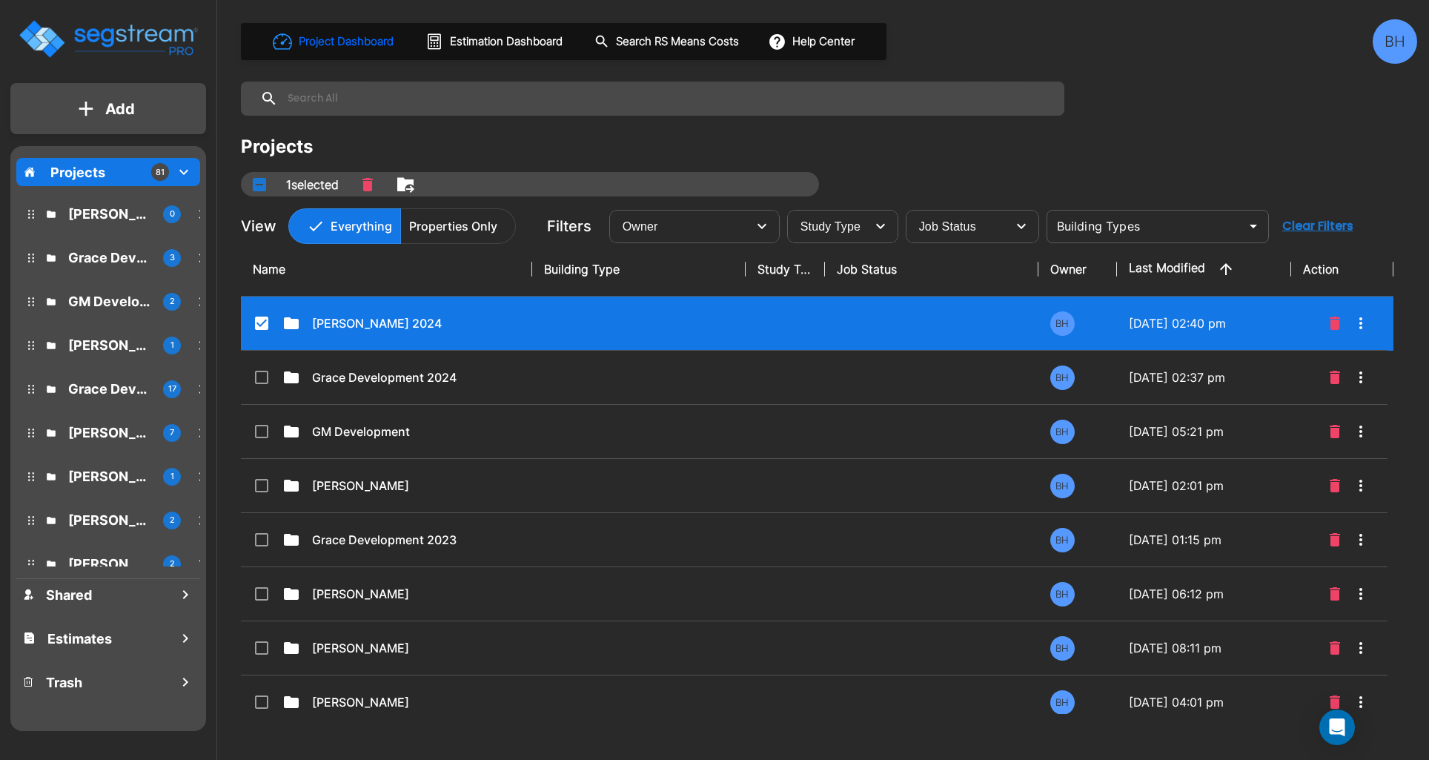
click at [115, 119] on p "Add" at bounding box center [120, 109] width 30 height 22
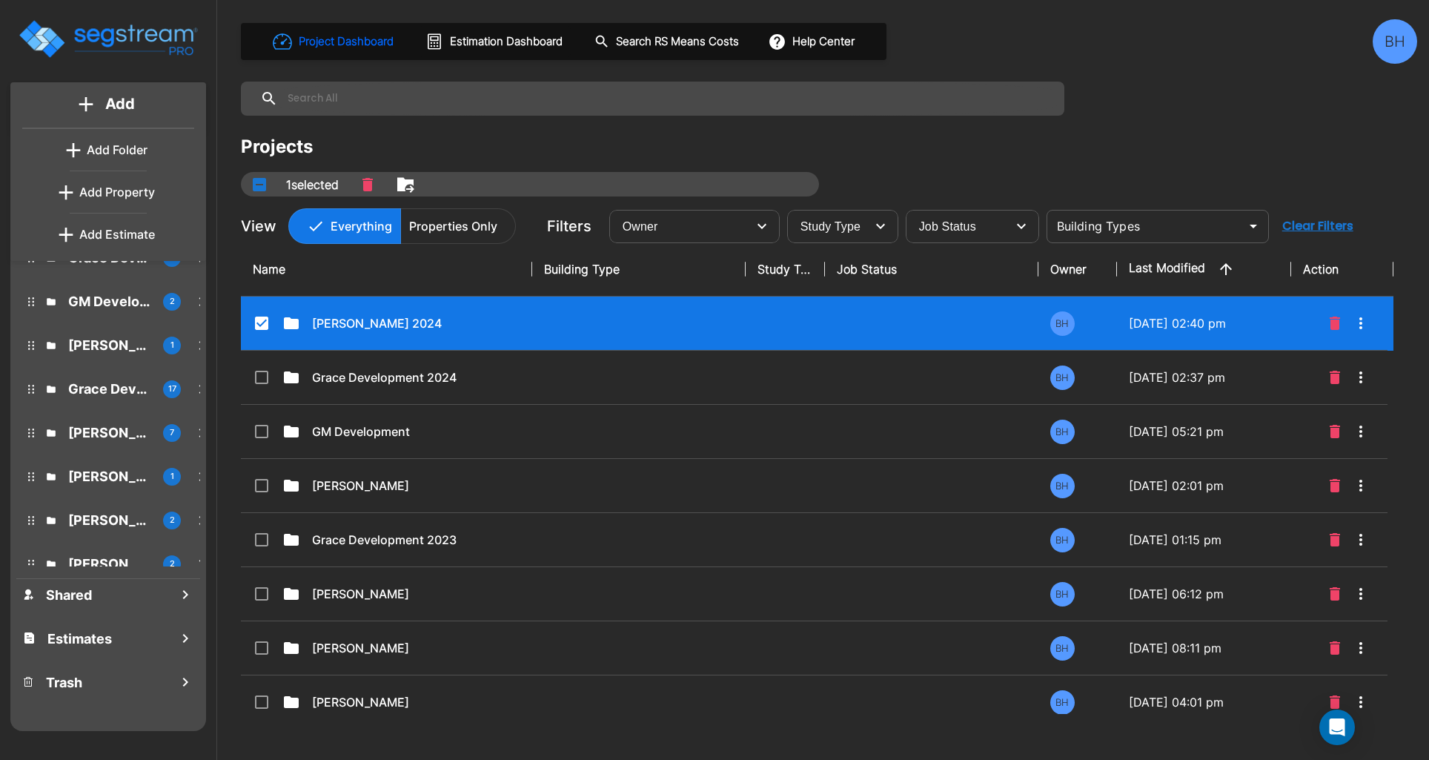
click at [106, 183] on p "Add Property" at bounding box center [117, 192] width 76 height 18
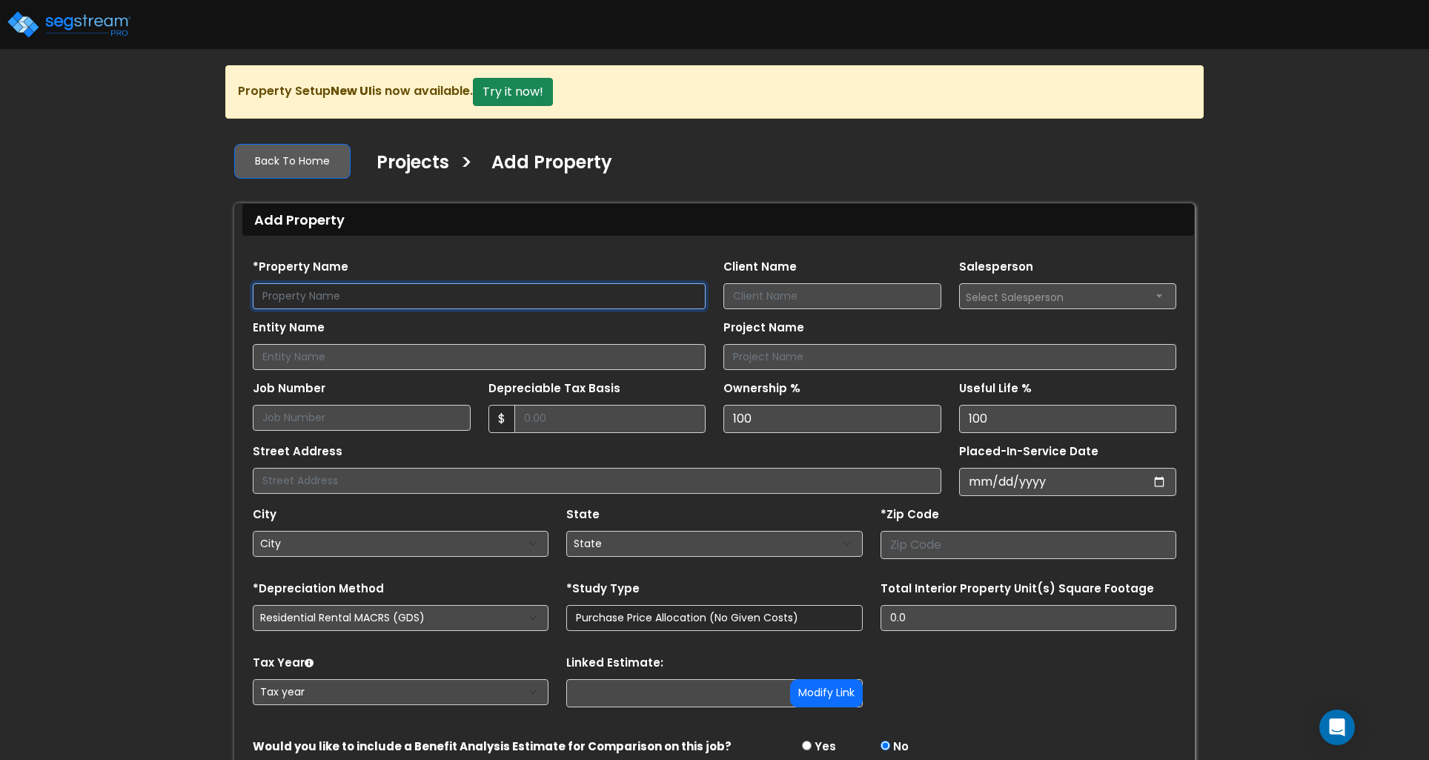
click at [326, 297] on input "text" at bounding box center [479, 296] width 453 height 26
type input "p"
type input "[PERSON_NAME] HIE ([PERSON_NAME], NE)"
type input "R"
type input "[PERSON_NAME]"
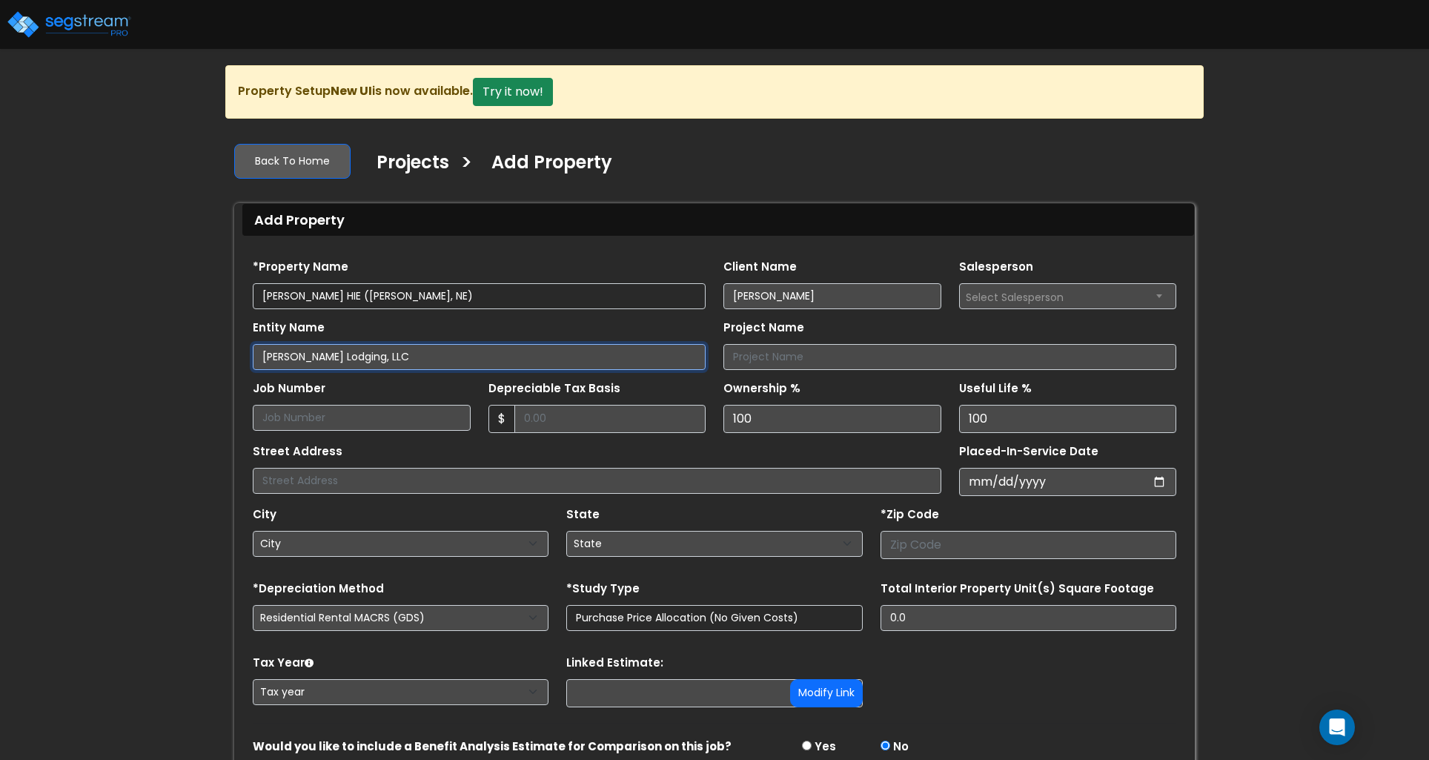
type input "[PERSON_NAME] Lodging, LLC"
type input "3,752,005"
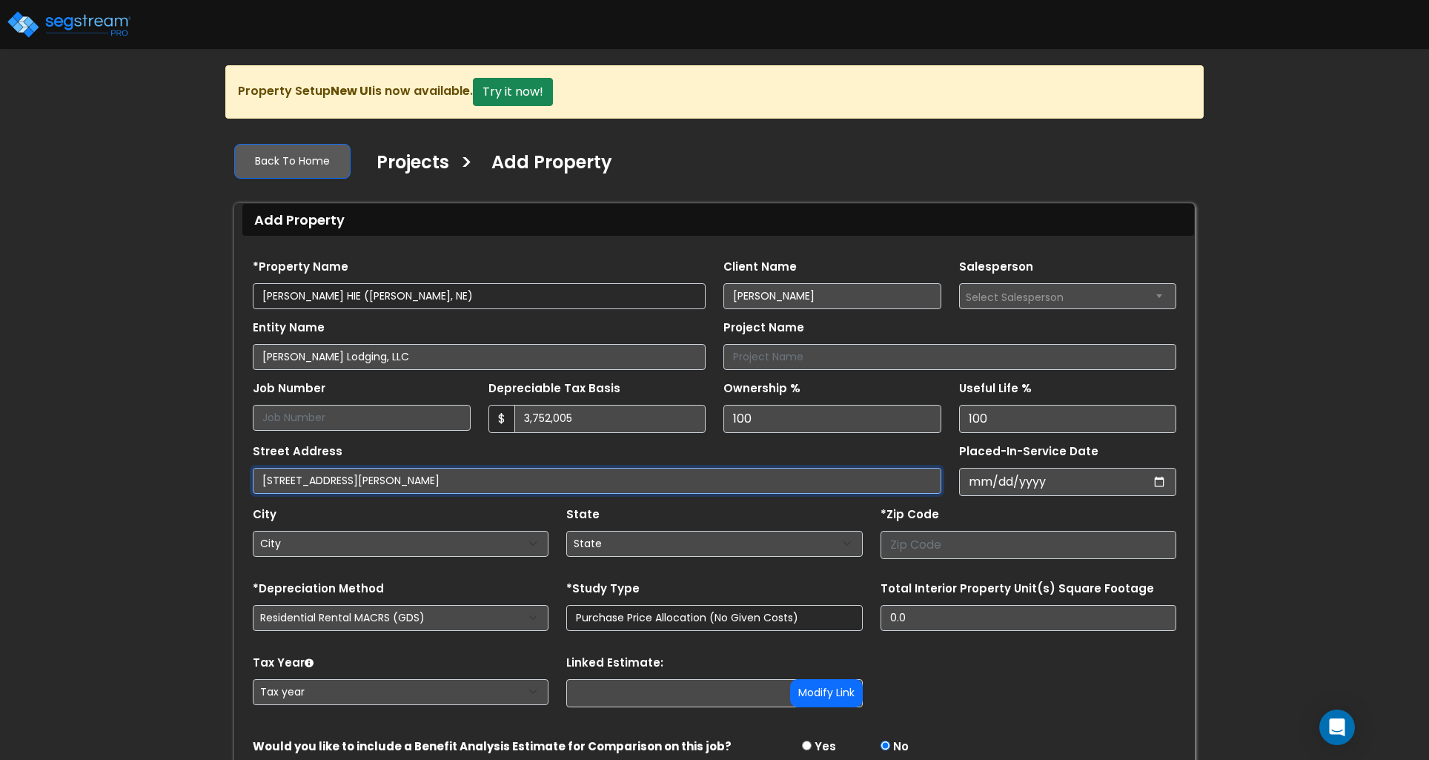
type input "[STREET_ADDRESS][PERSON_NAME]"
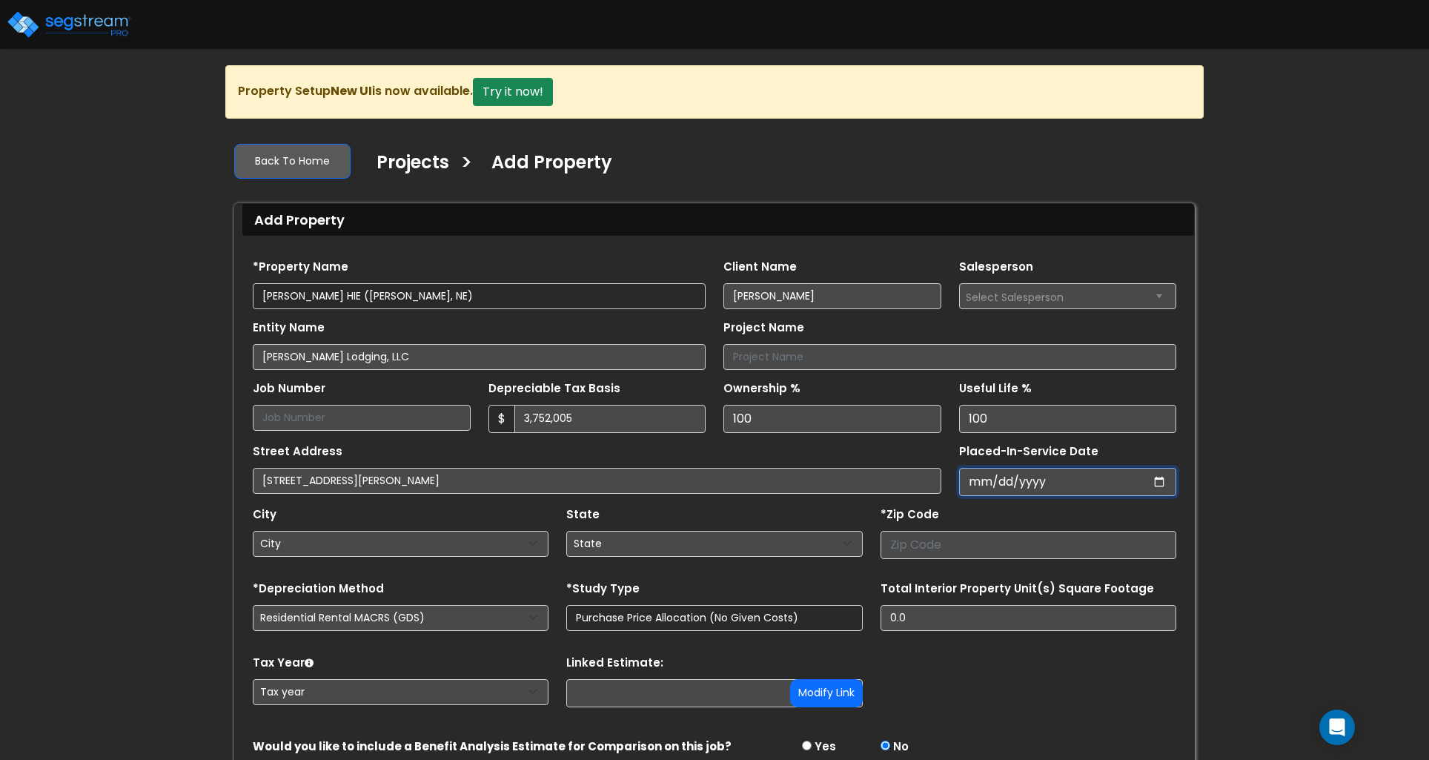
type input "0001-06-09"
select select "1"
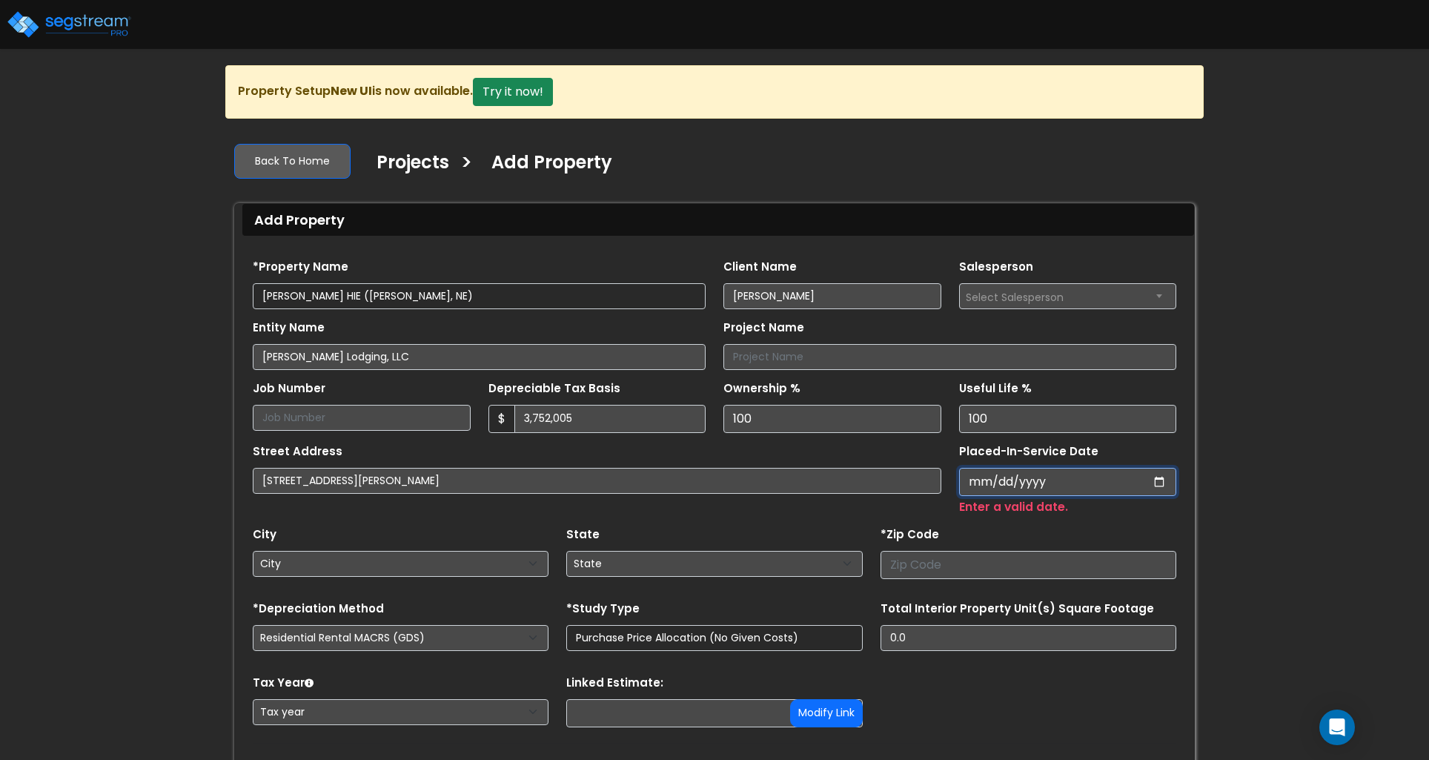
type input "[DATE]"
select select "2016"
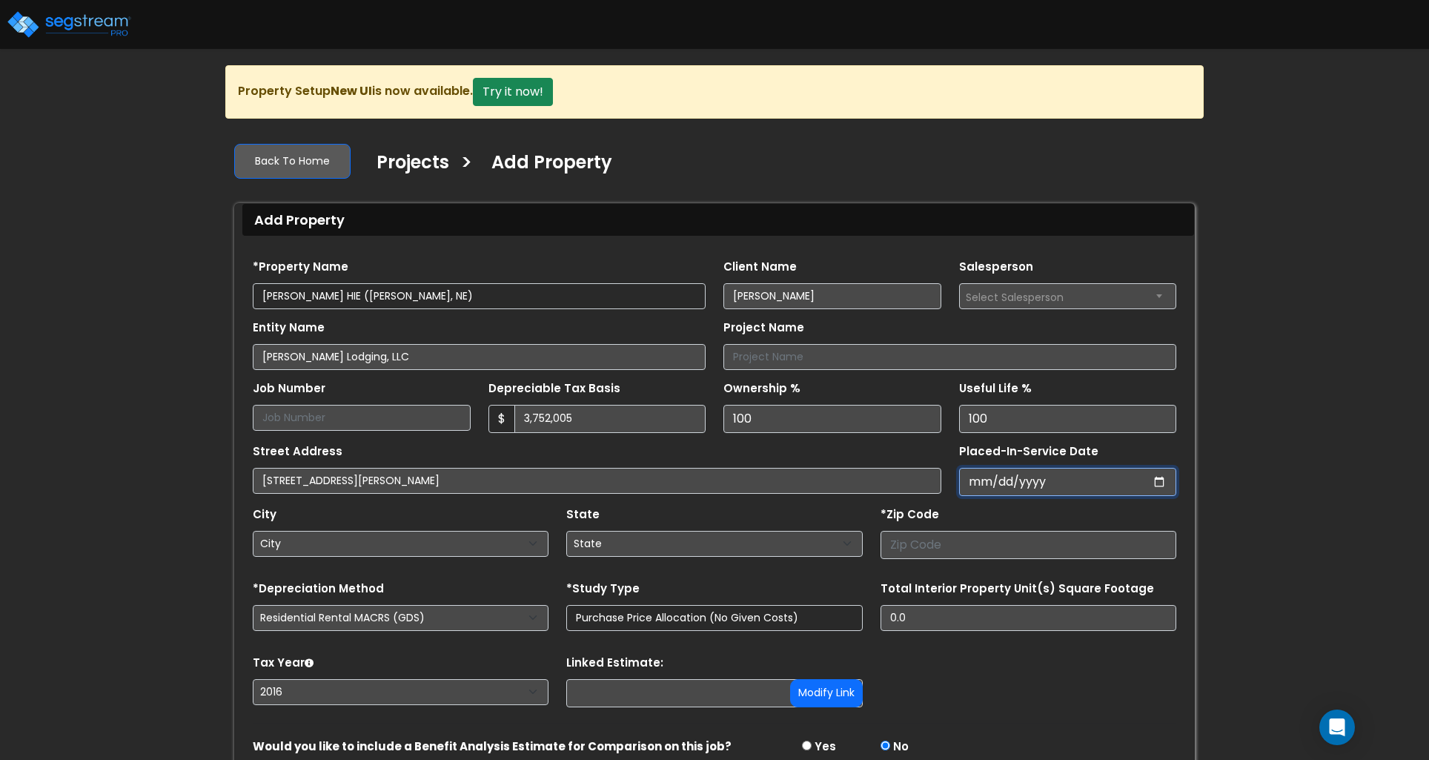
type input "[DATE]"
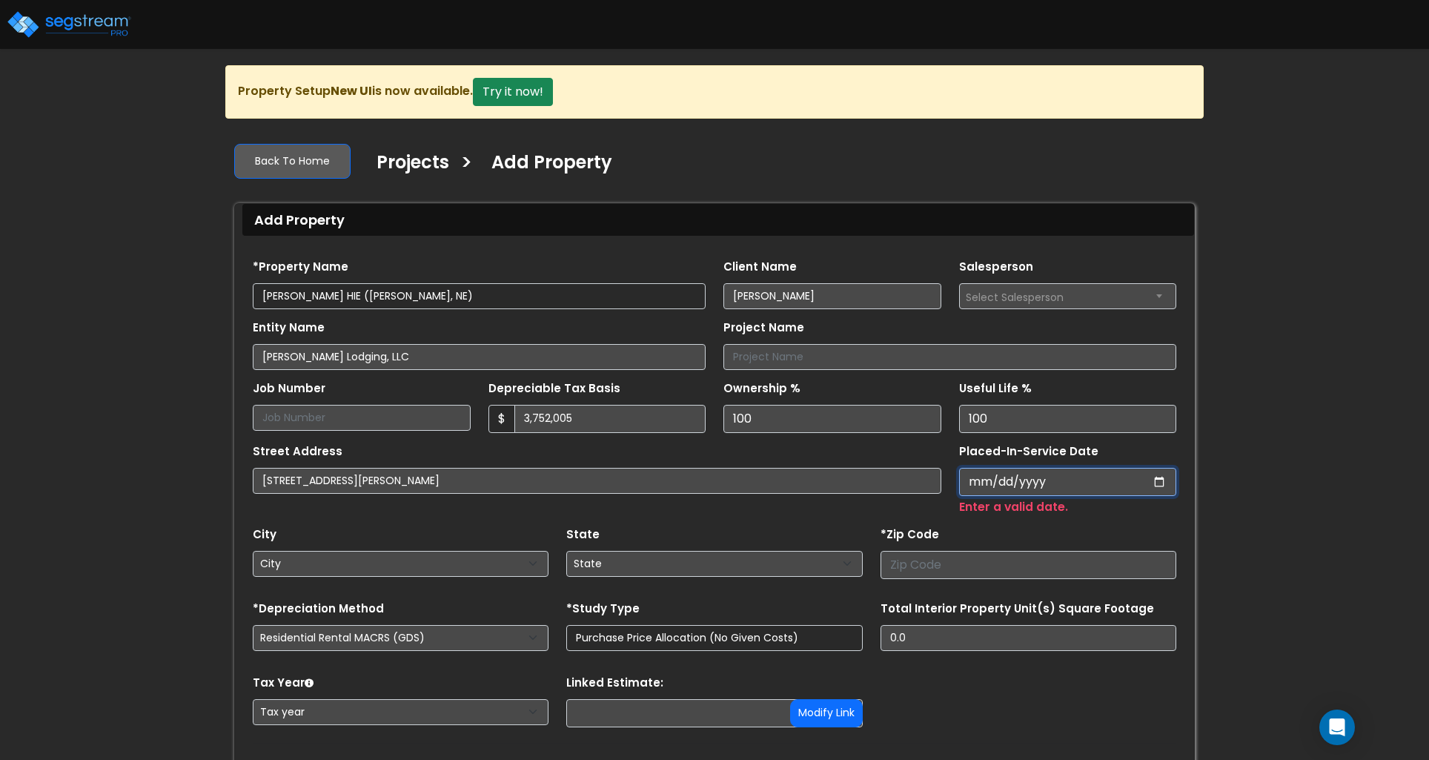
type input "0002-06-09"
select select "2"
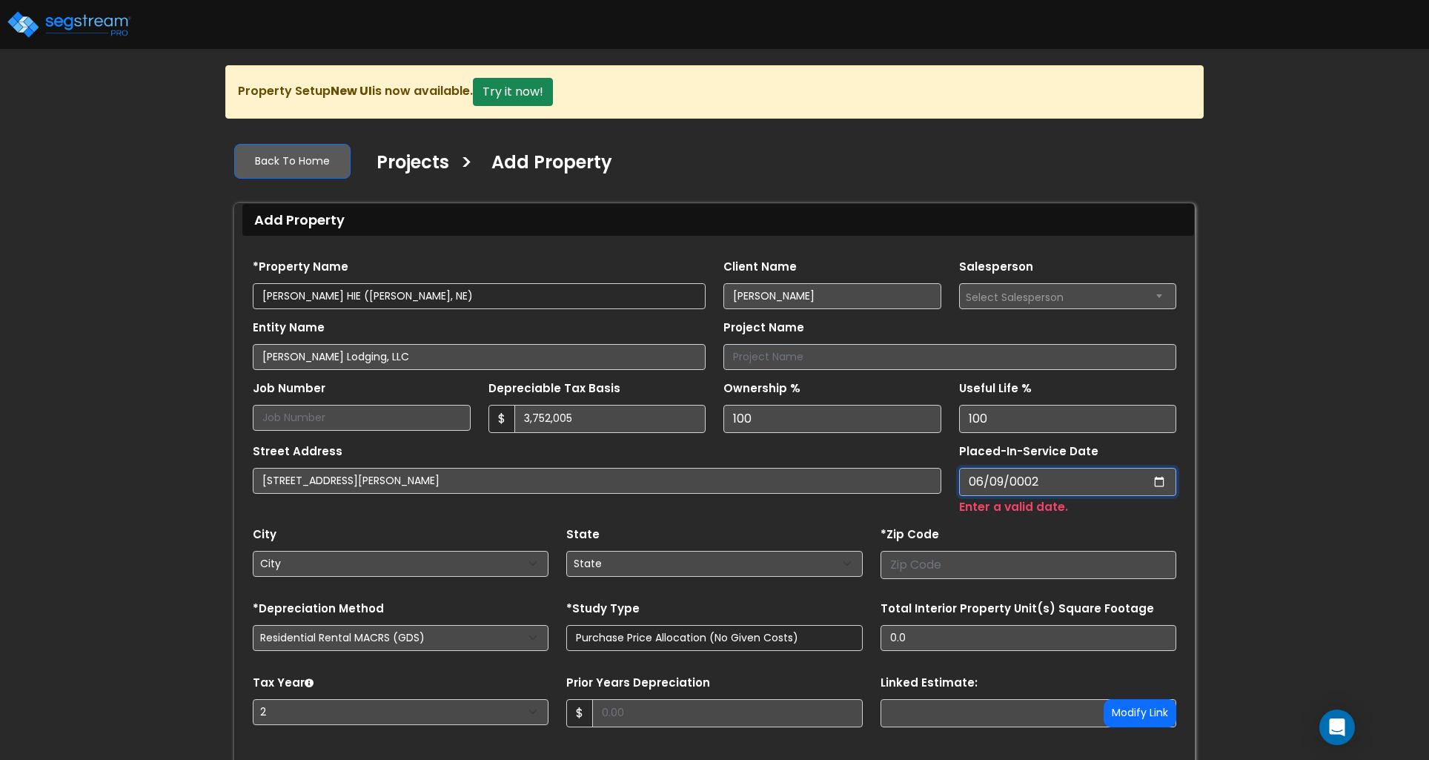
type input "0020-06-09"
select select "20"
type input "0201-06-09"
select select "201"
type input "[DATE]"
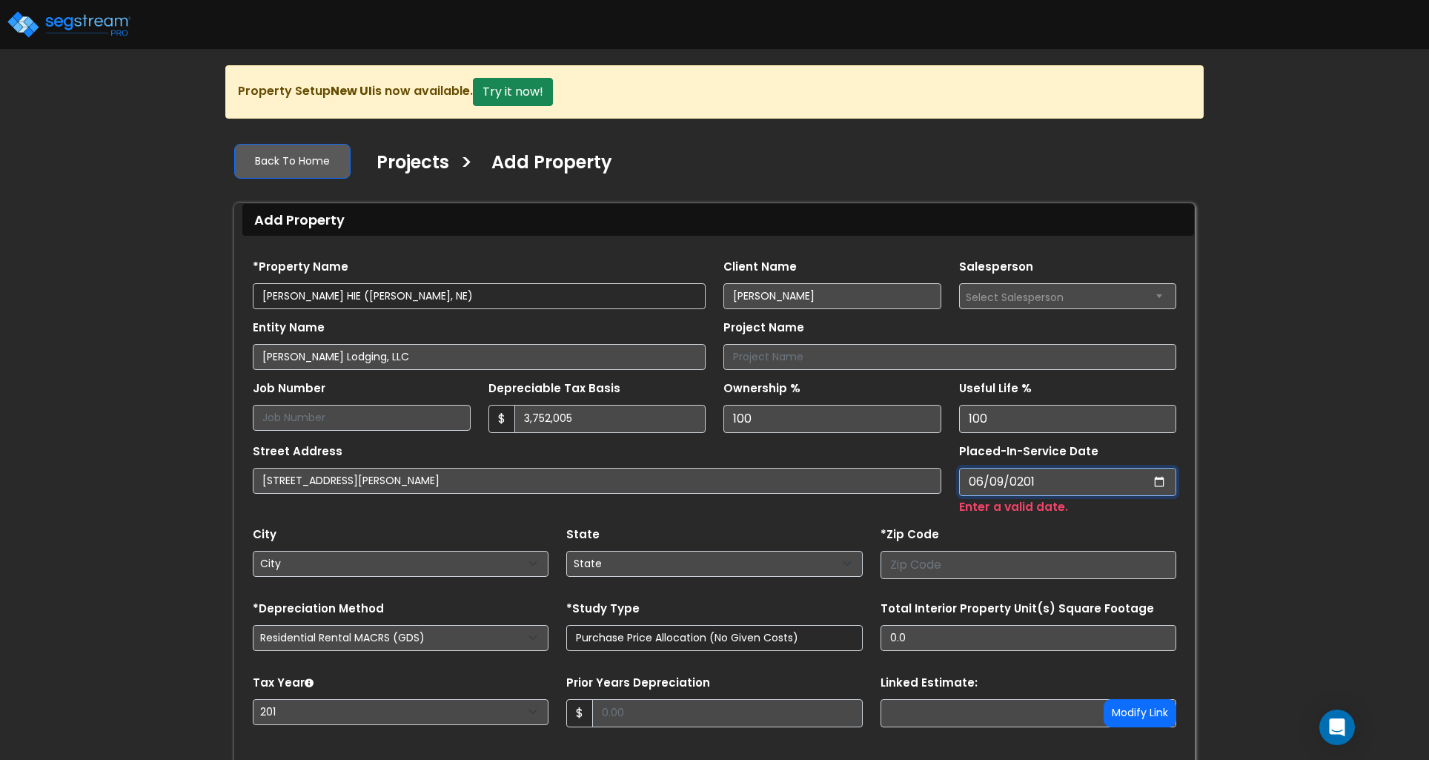
select select "2016"
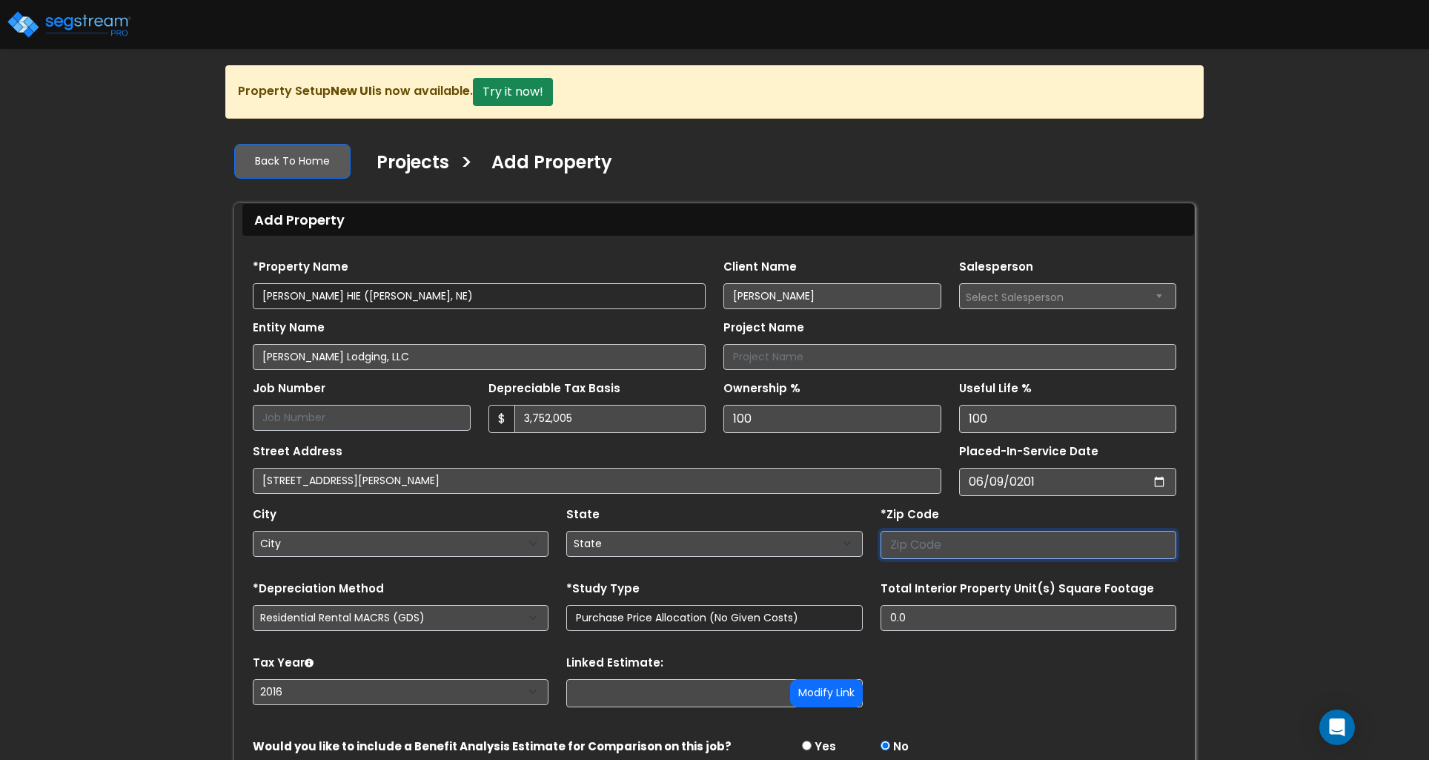
select select "National Average"
type input "6"
select select "IL"
type input "68"
select select "NE"
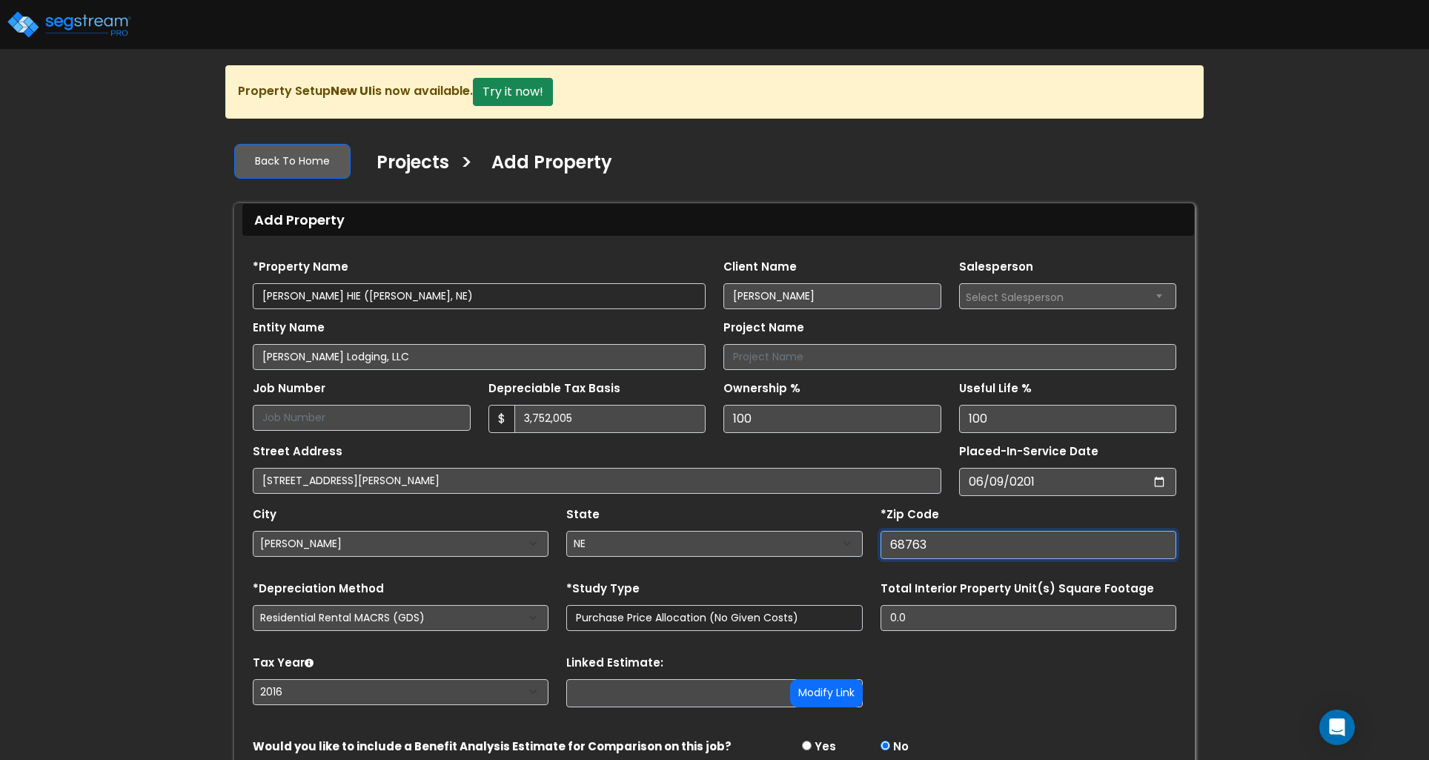
type input "68763"
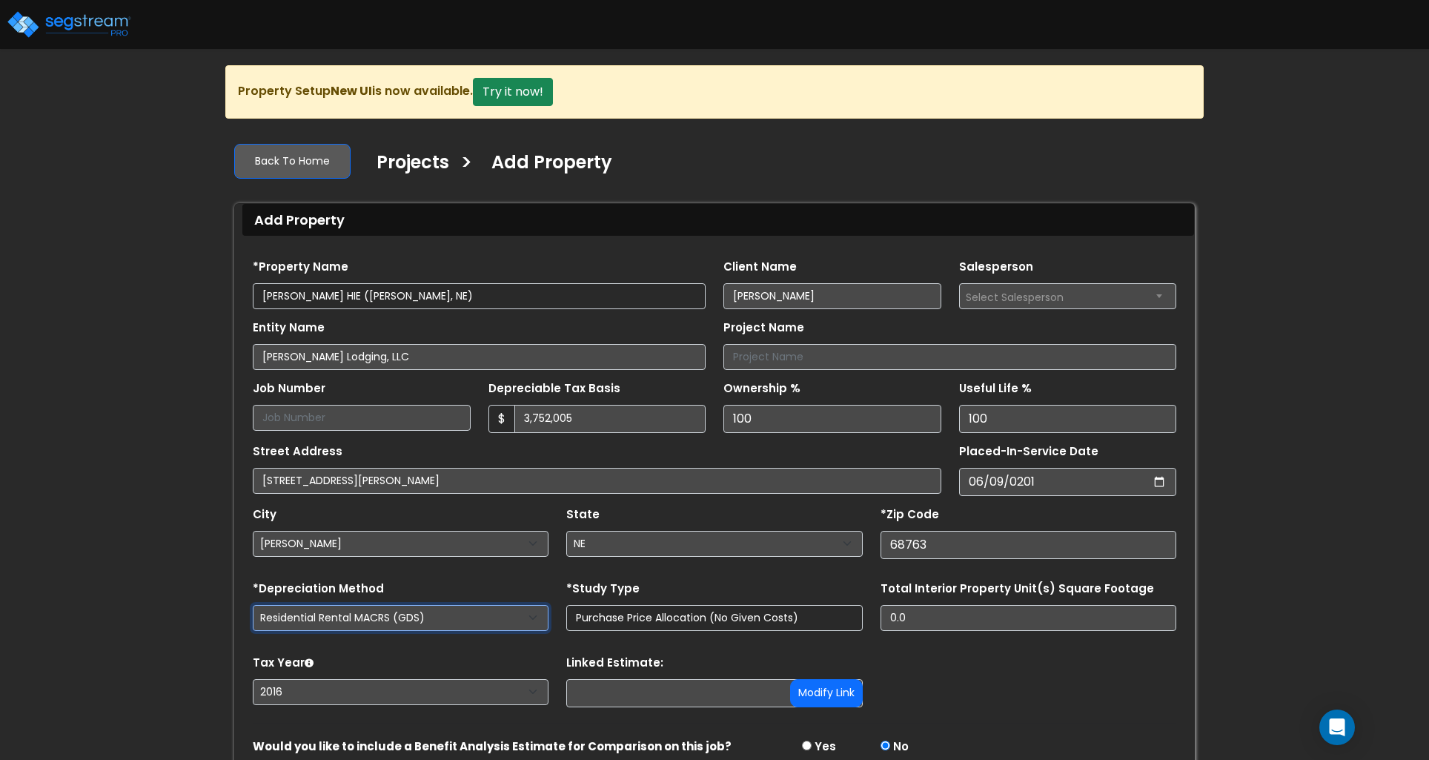
click at [477, 620] on select "Residential Rental MACRS (GDS) Commercial MACRS (GDS) Commercial MACRS (GDS) QIP" at bounding box center [401, 618] width 296 height 26
select select "CM(_35"
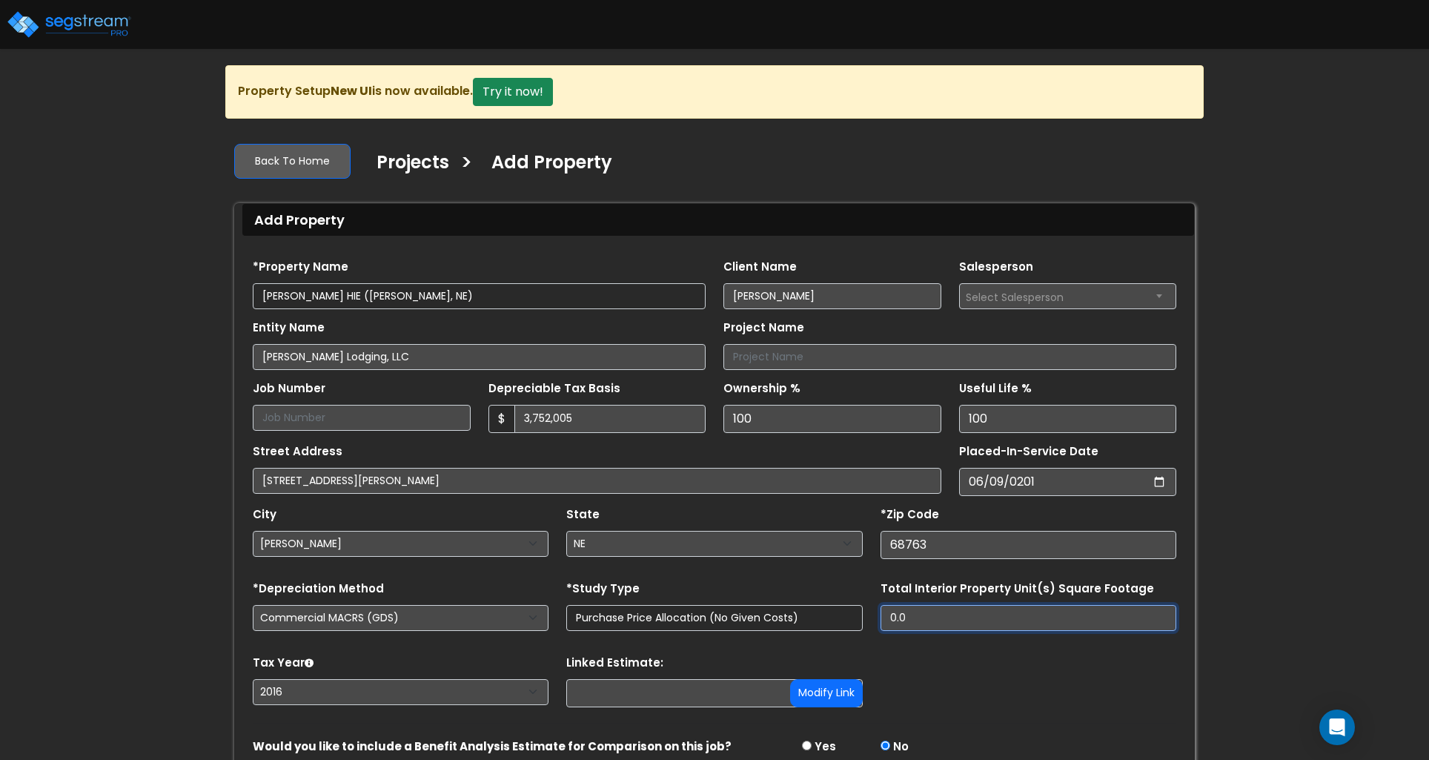
click at [958, 619] on input "0.0" at bounding box center [1029, 618] width 296 height 26
type input "99,053"
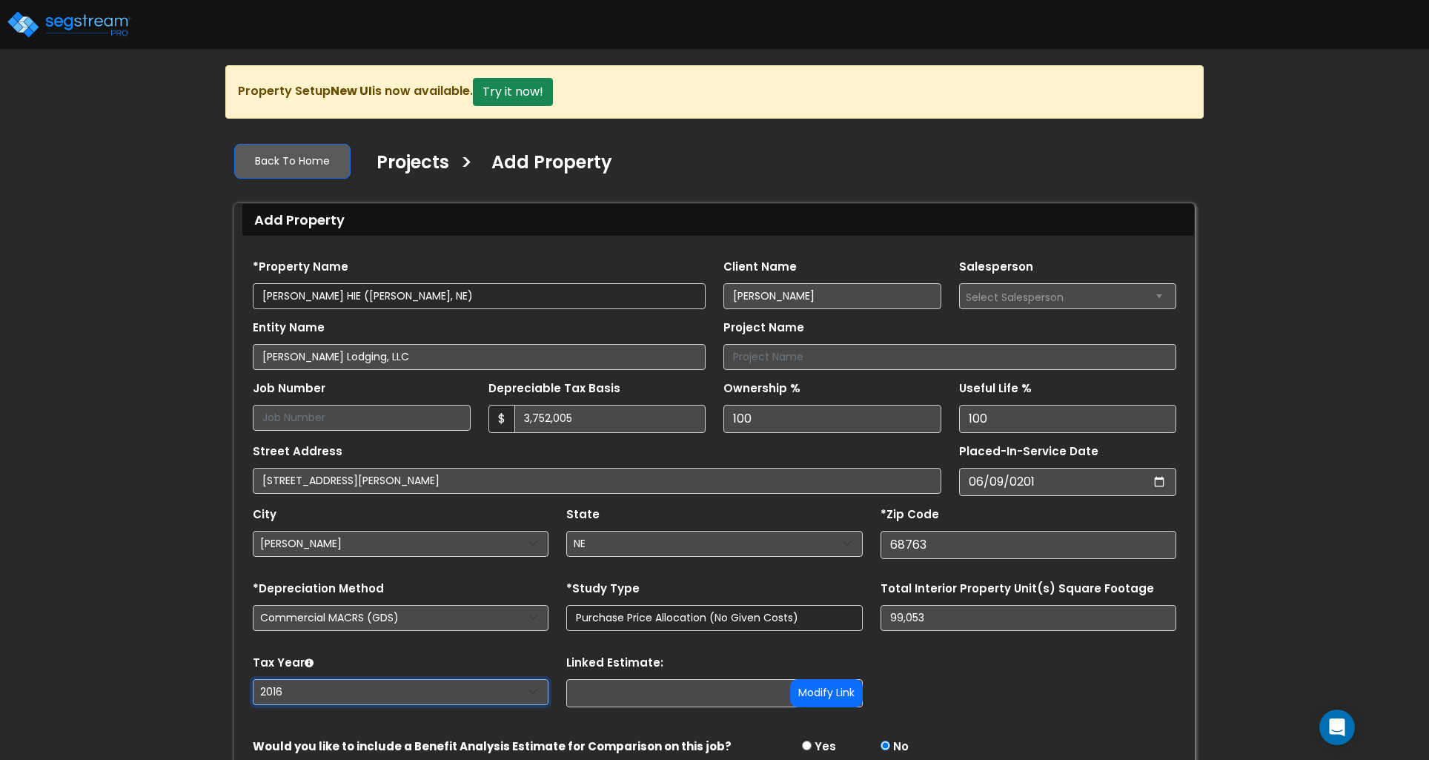
click at [484, 691] on select "2026 2025 2024 2023 2022 2021 2020 2019 2018 2017 2016" at bounding box center [401, 692] width 296 height 26
select select "2024"
click at [253, 679] on select "2026 2025 2024 2023 2022 2021 2020 2019 2018 2017 2016" at bounding box center [401, 692] width 296 height 26
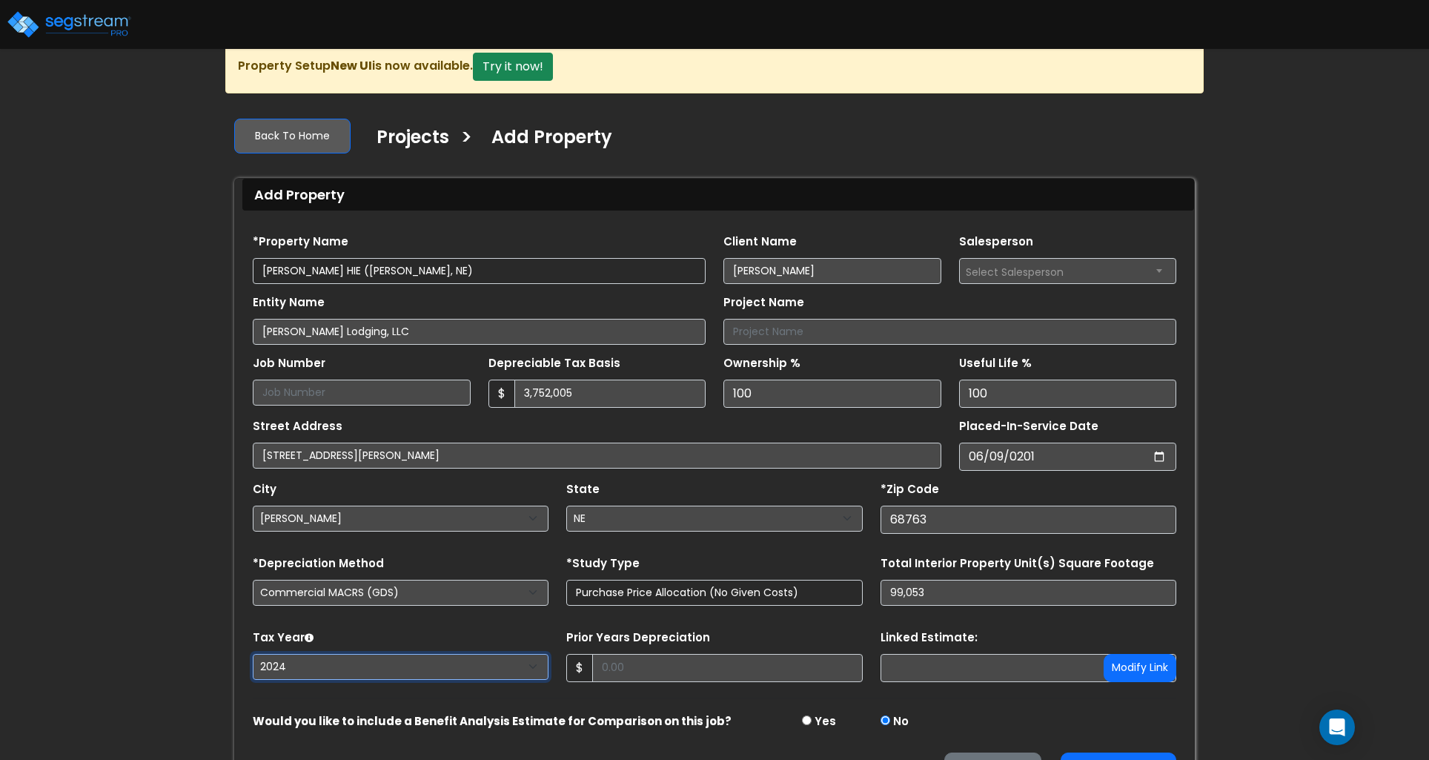
scroll to position [62, 0]
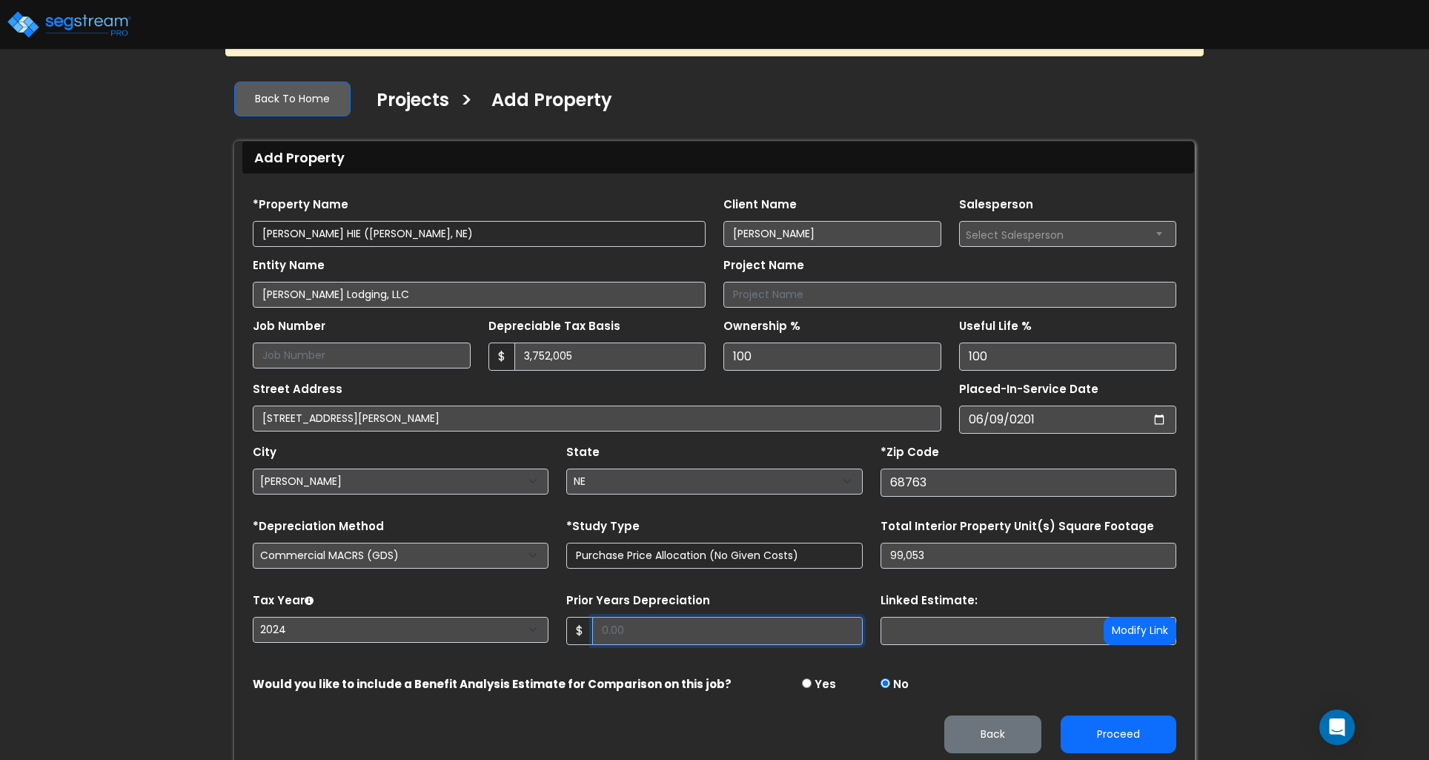
click at [699, 631] on input "Prior Years Depreciation" at bounding box center [727, 631] width 270 height 28
click at [1098, 725] on button "Proceed" at bounding box center [1119, 734] width 116 height 38
type input "466249"
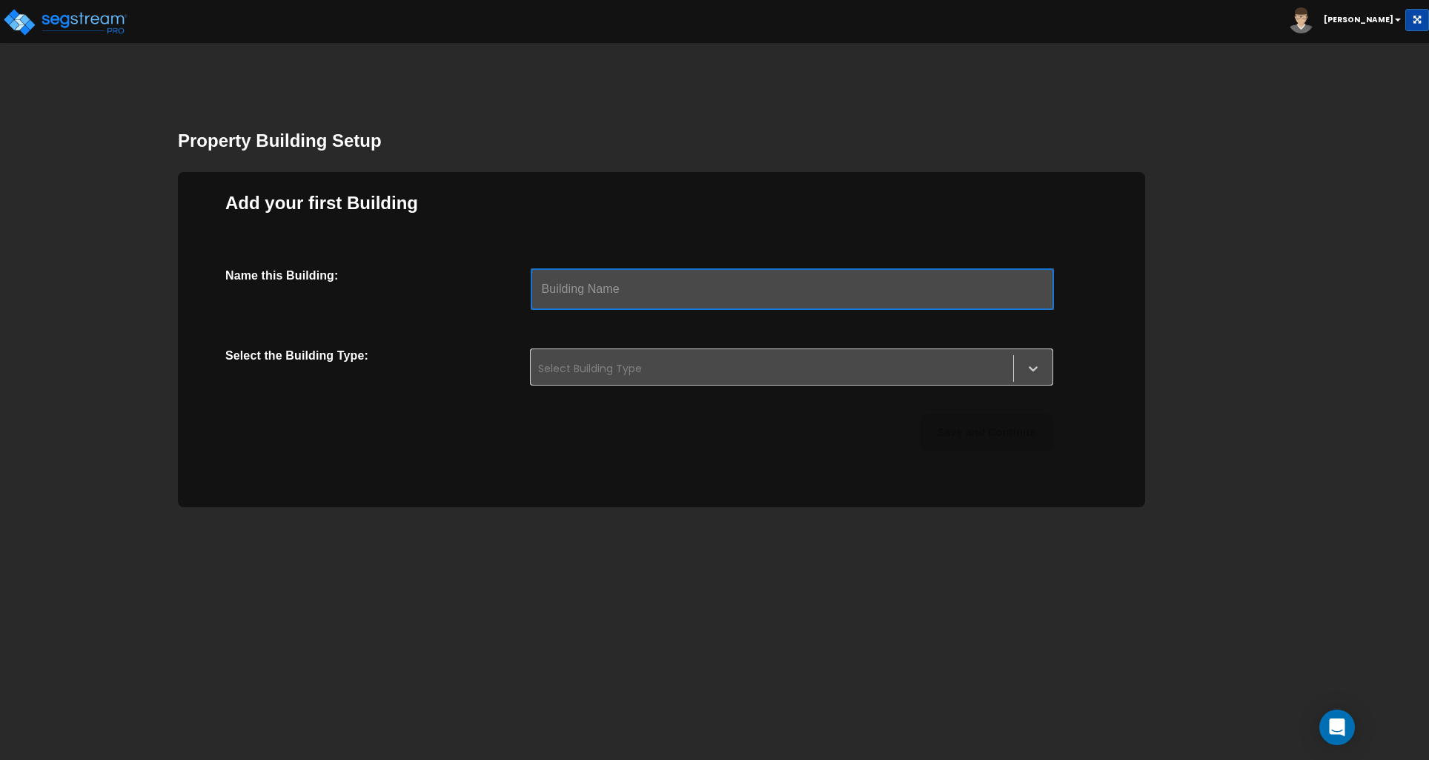
click at [688, 293] on input "text" at bounding box center [792, 289] width 523 height 42
type input "HIE [PERSON_NAME]"
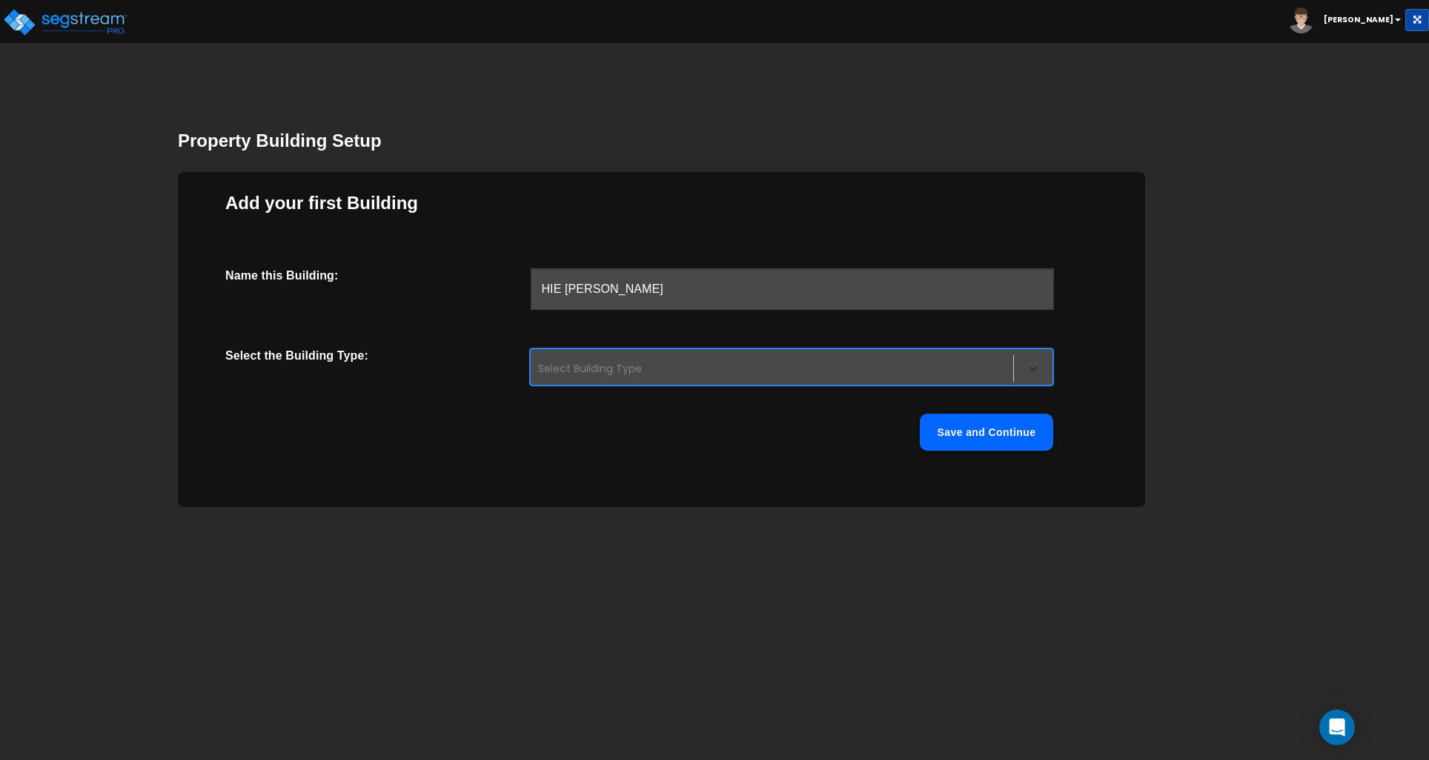
click at [1043, 372] on div at bounding box center [1033, 368] width 27 height 27
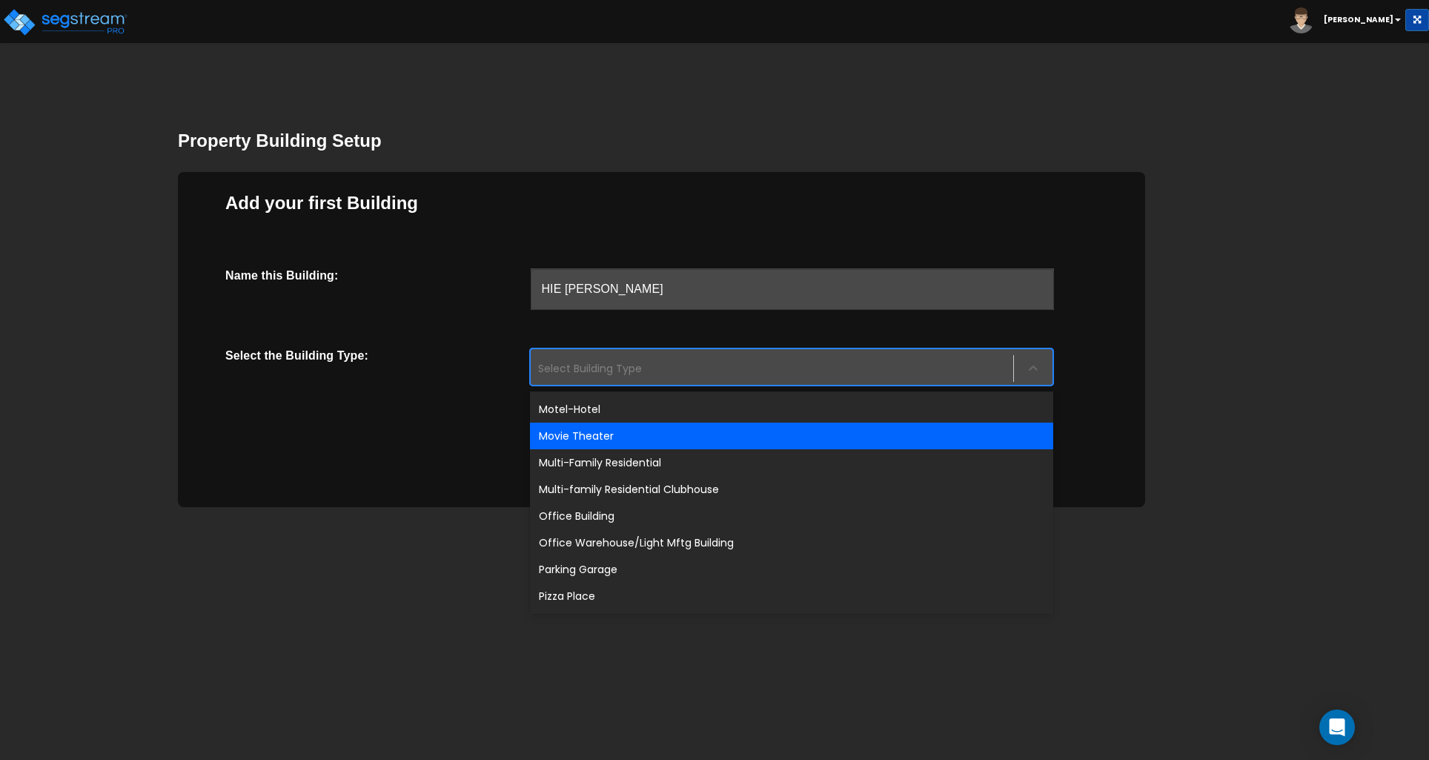
scroll to position [913, 0]
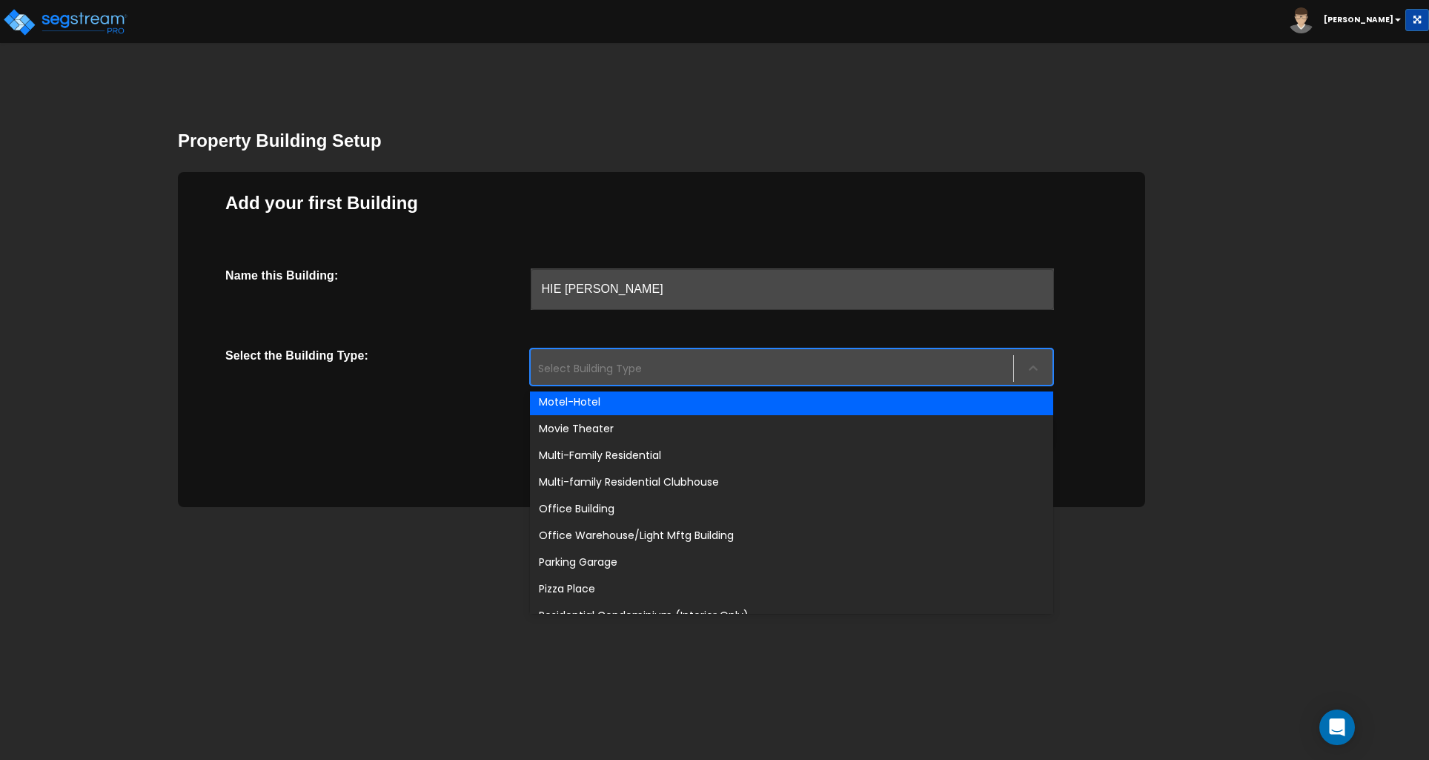
click at [556, 399] on div "Motel-Hotel" at bounding box center [791, 401] width 523 height 27
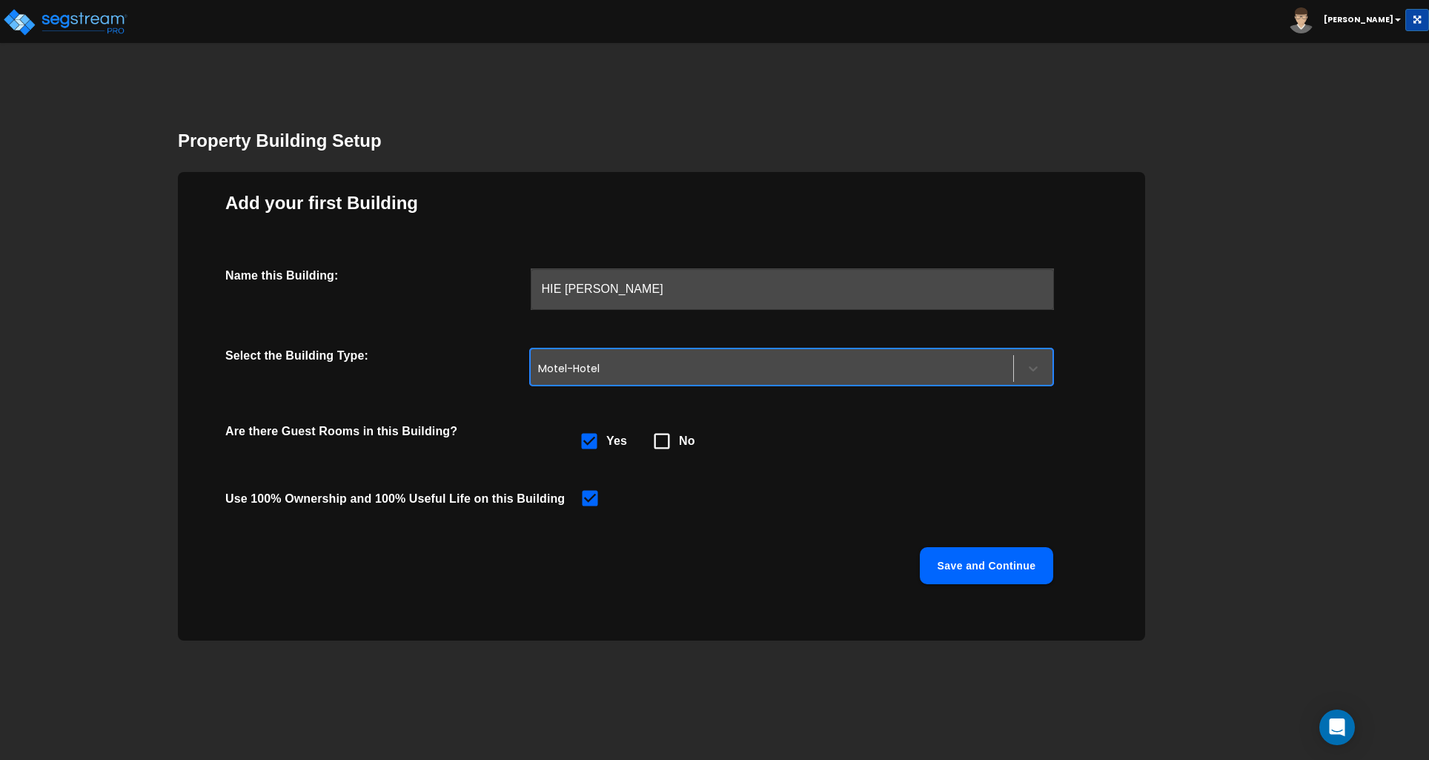
drag, startPoint x: 960, startPoint y: 574, endPoint x: 943, endPoint y: 567, distance: 18.3
click at [960, 574] on button "Save and Continue" at bounding box center [986, 565] width 133 height 37
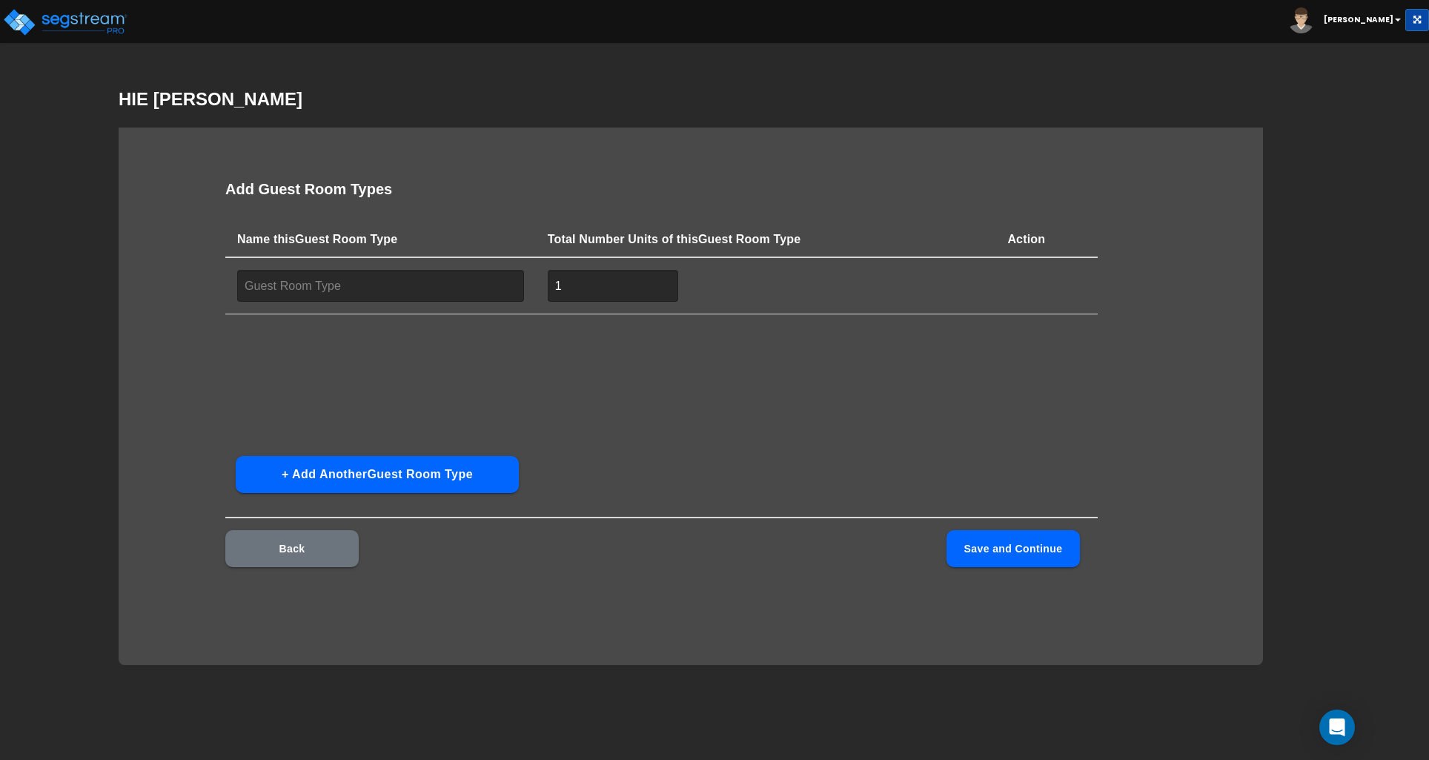
click at [288, 285] on input "text" at bounding box center [380, 286] width 287 height 32
type input "King Suite"
type input "24"
click at [360, 474] on button "+ Add Another Guest Room Type" at bounding box center [377, 474] width 283 height 37
click at [285, 351] on input "text" at bounding box center [380, 345] width 287 height 32
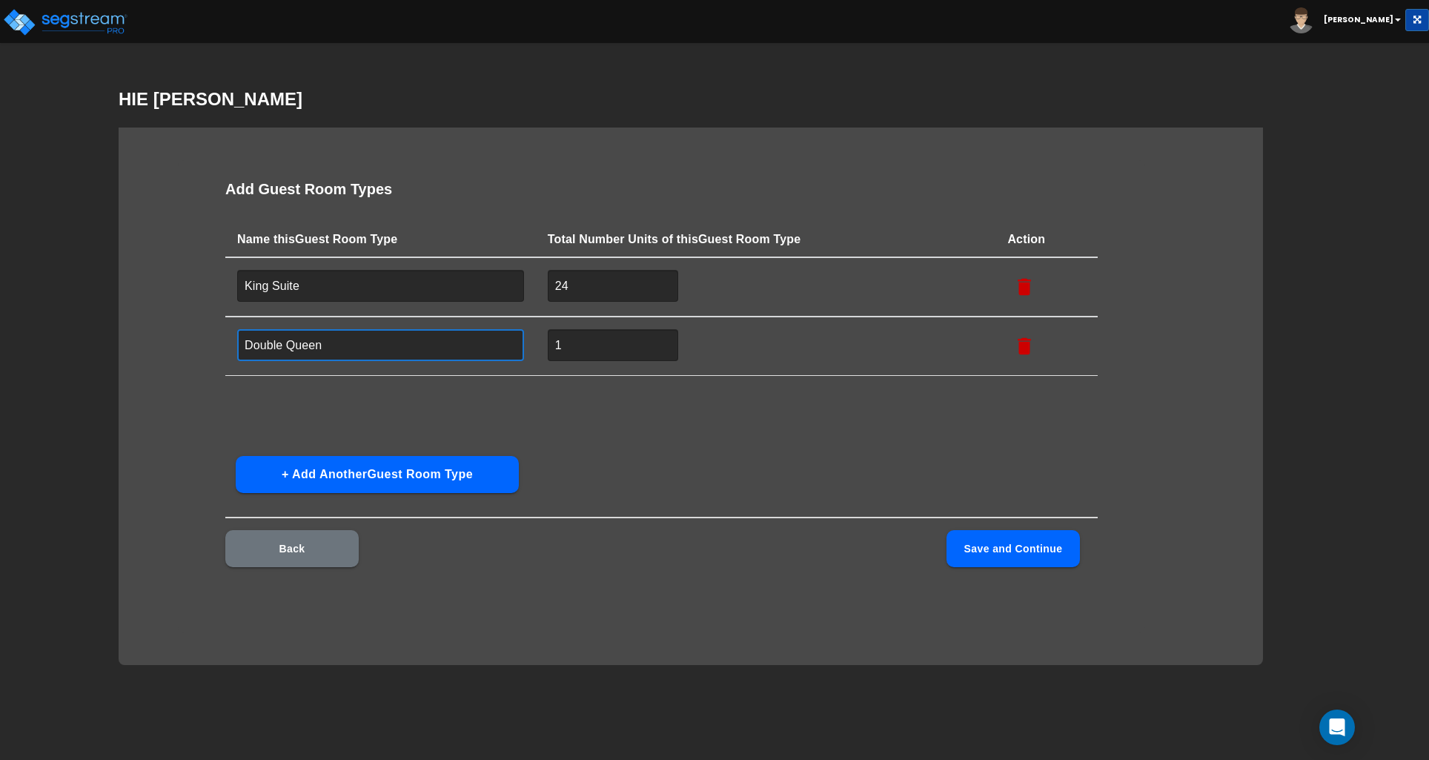
type input "Double Queen"
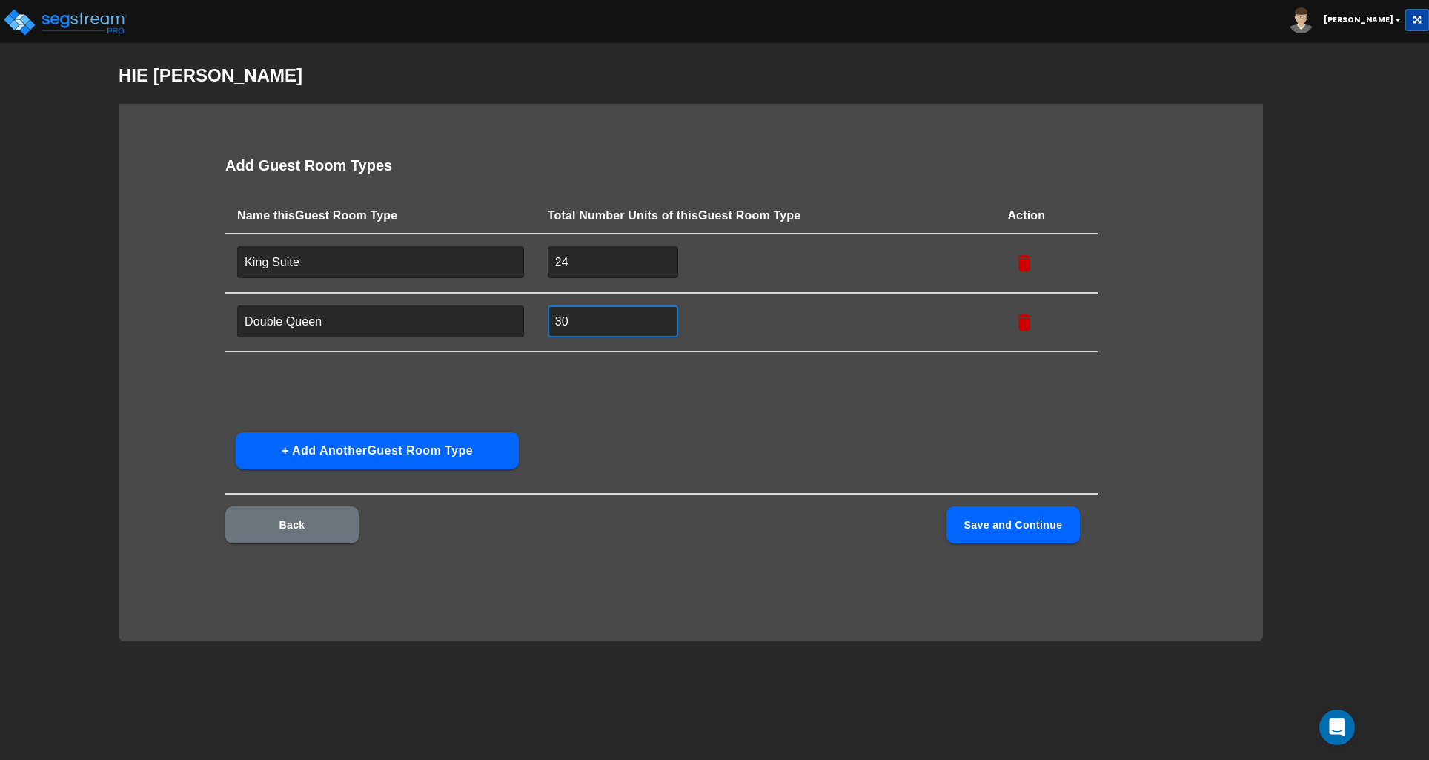
type input "30"
click at [1030, 523] on button "Save and Continue" at bounding box center [1012, 524] width 133 height 37
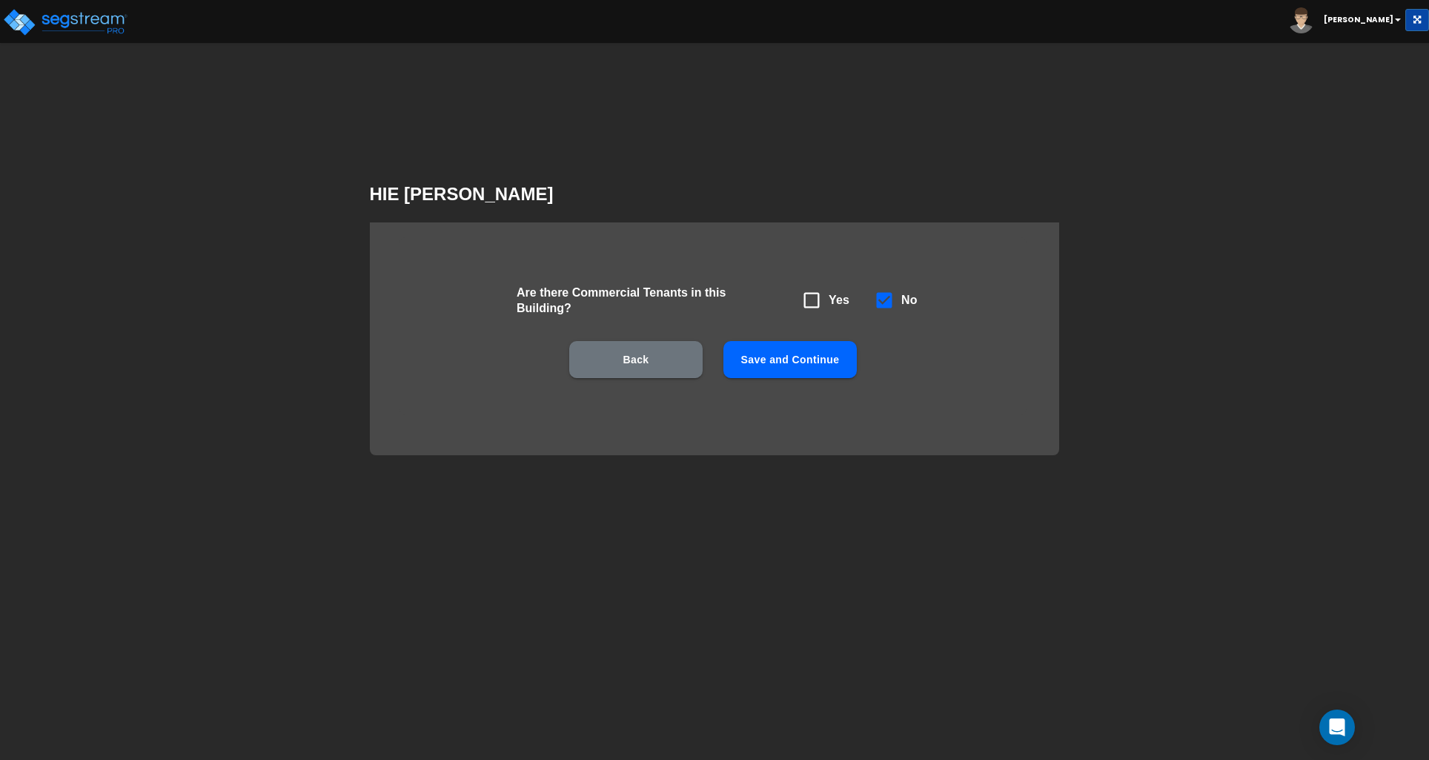
scroll to position [0, 0]
click at [792, 364] on button "Save and Continue" at bounding box center [789, 359] width 133 height 37
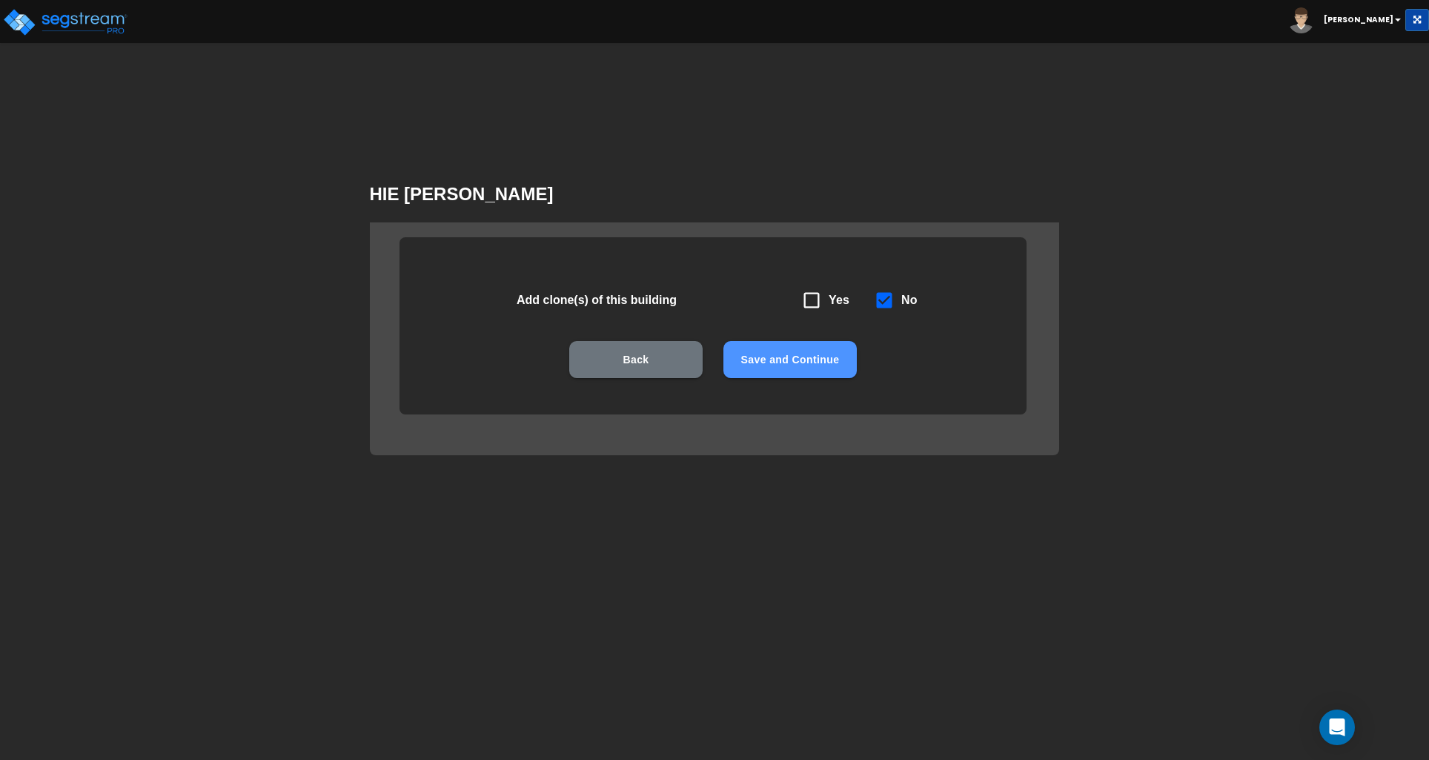
click at [788, 362] on button "Save and Continue" at bounding box center [789, 359] width 133 height 37
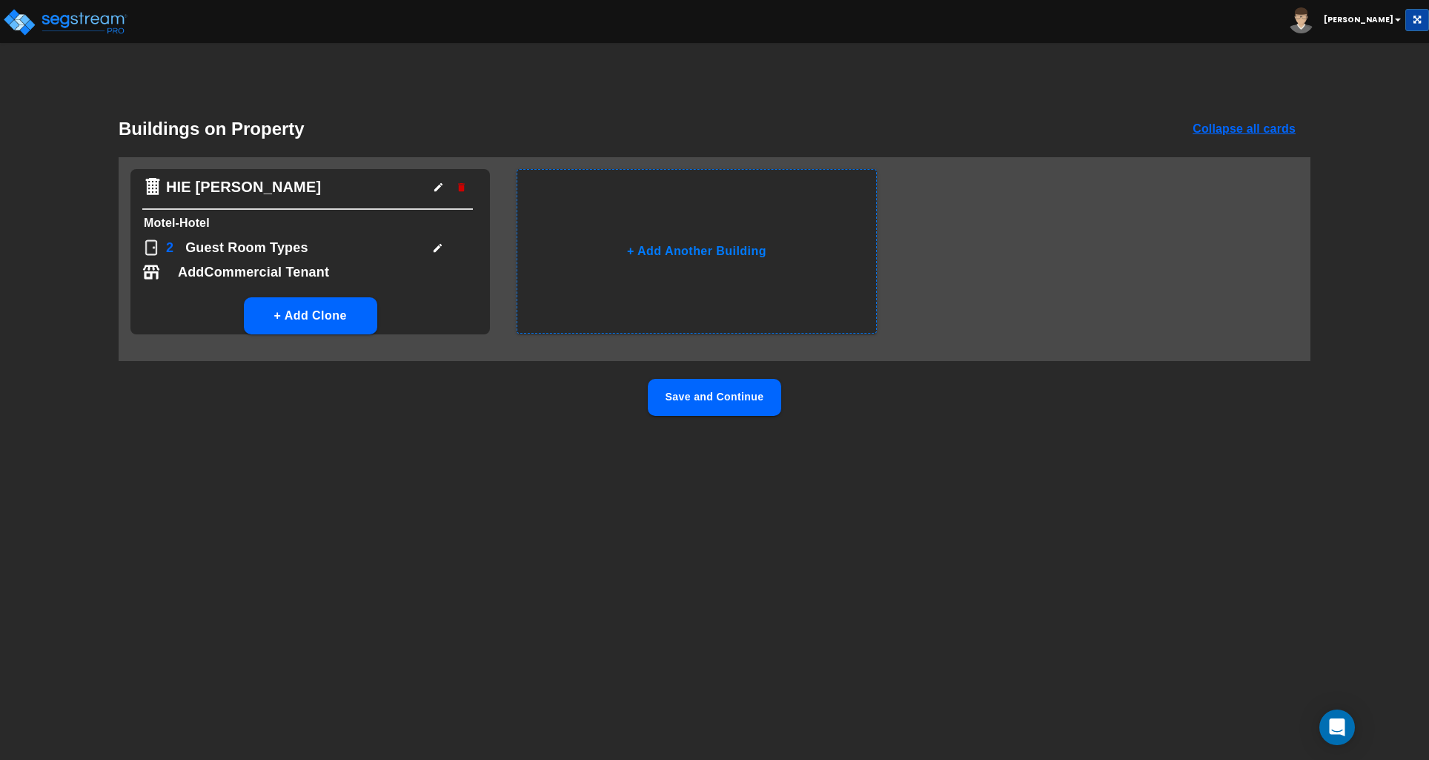
click at [708, 394] on button "Save and Continue" at bounding box center [714, 397] width 133 height 37
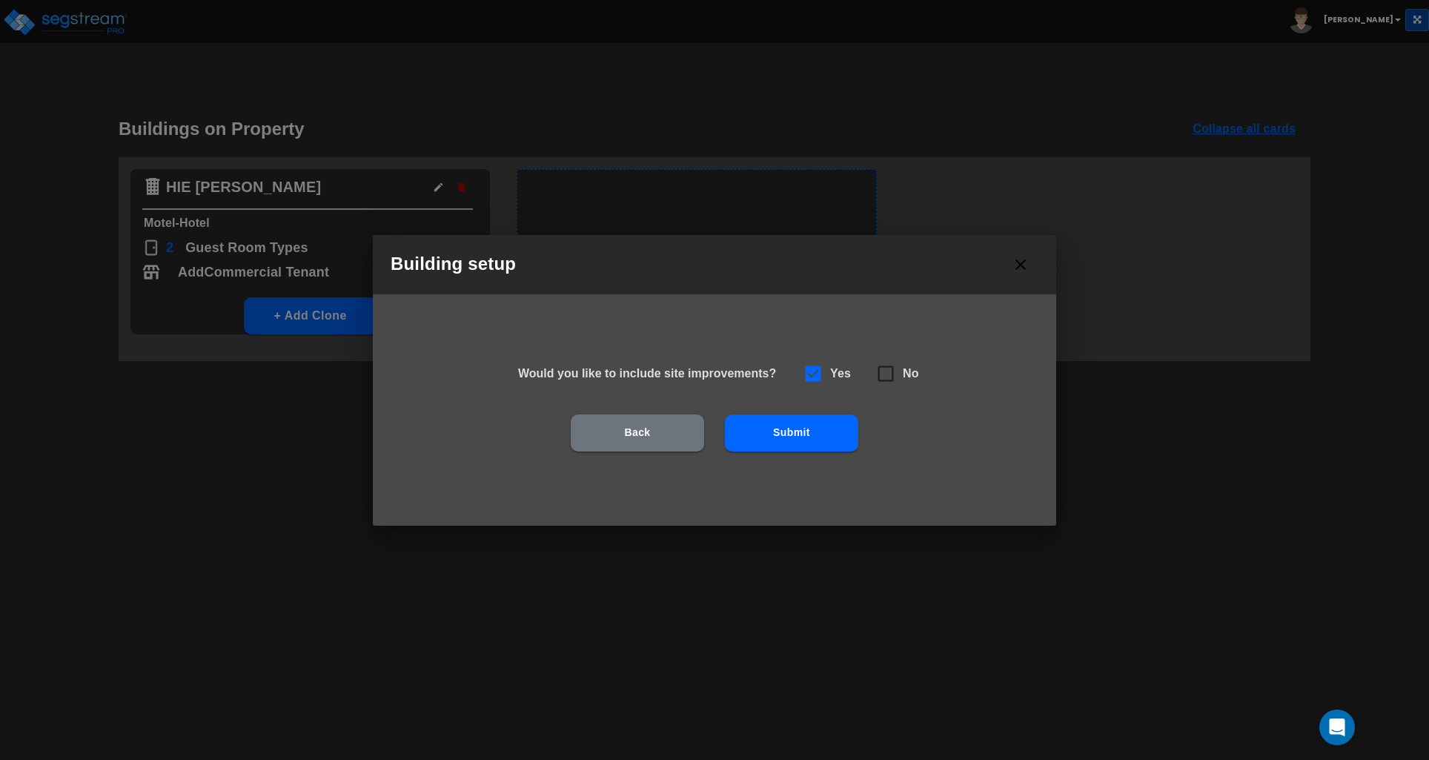
click at [831, 437] on button "Submit" at bounding box center [791, 432] width 133 height 37
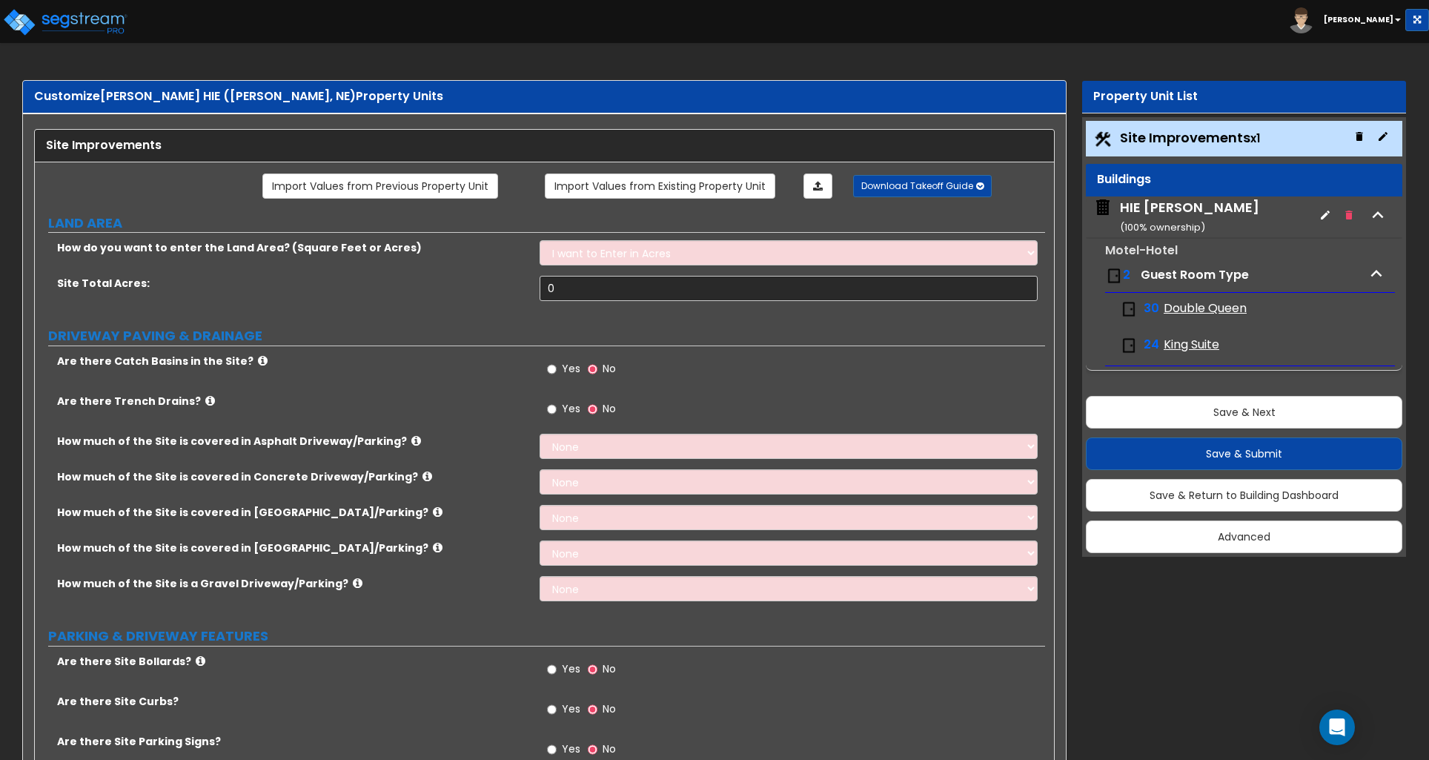
drag, startPoint x: 149, startPoint y: 196, endPoint x: 62, endPoint y: 34, distance: 184.4
click at [47, 13] on img at bounding box center [65, 22] width 126 height 30
